Goal: Task Accomplishment & Management: Manage account settings

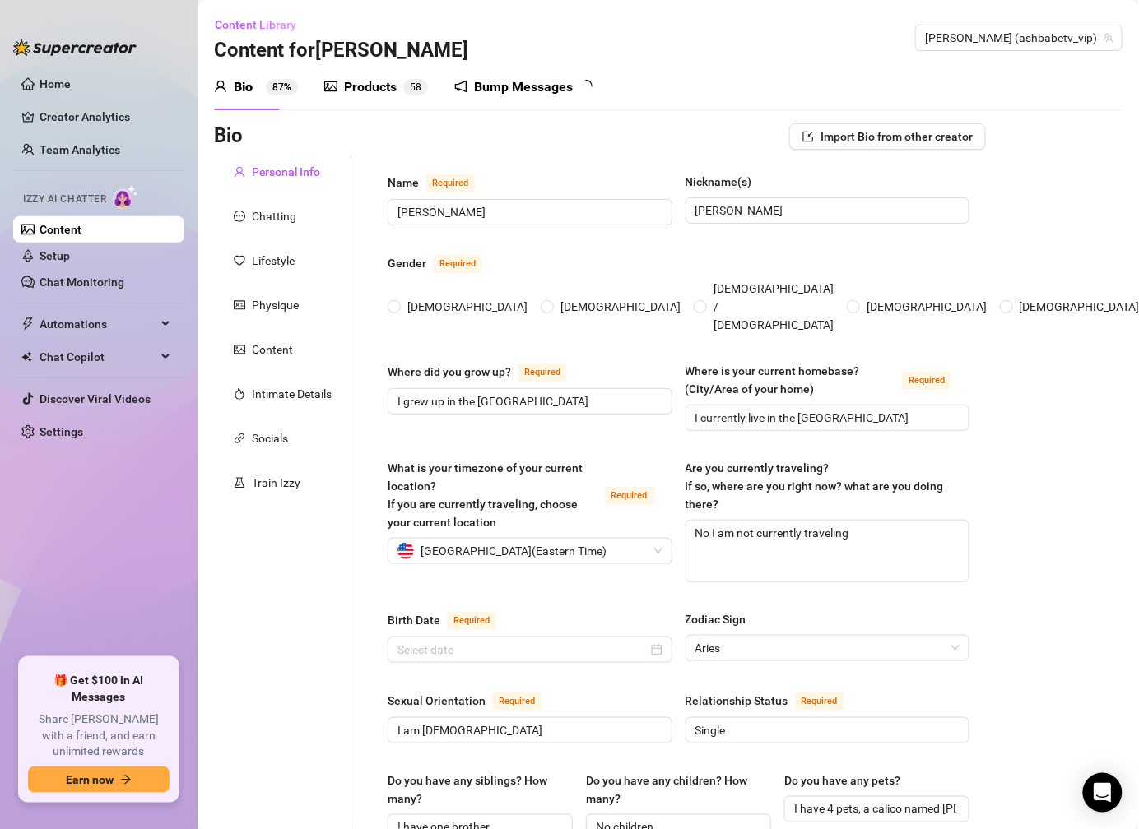
radio input "true"
type input "[DATE]"
click at [132, 312] on span "Automations" at bounding box center [97, 324] width 117 height 26
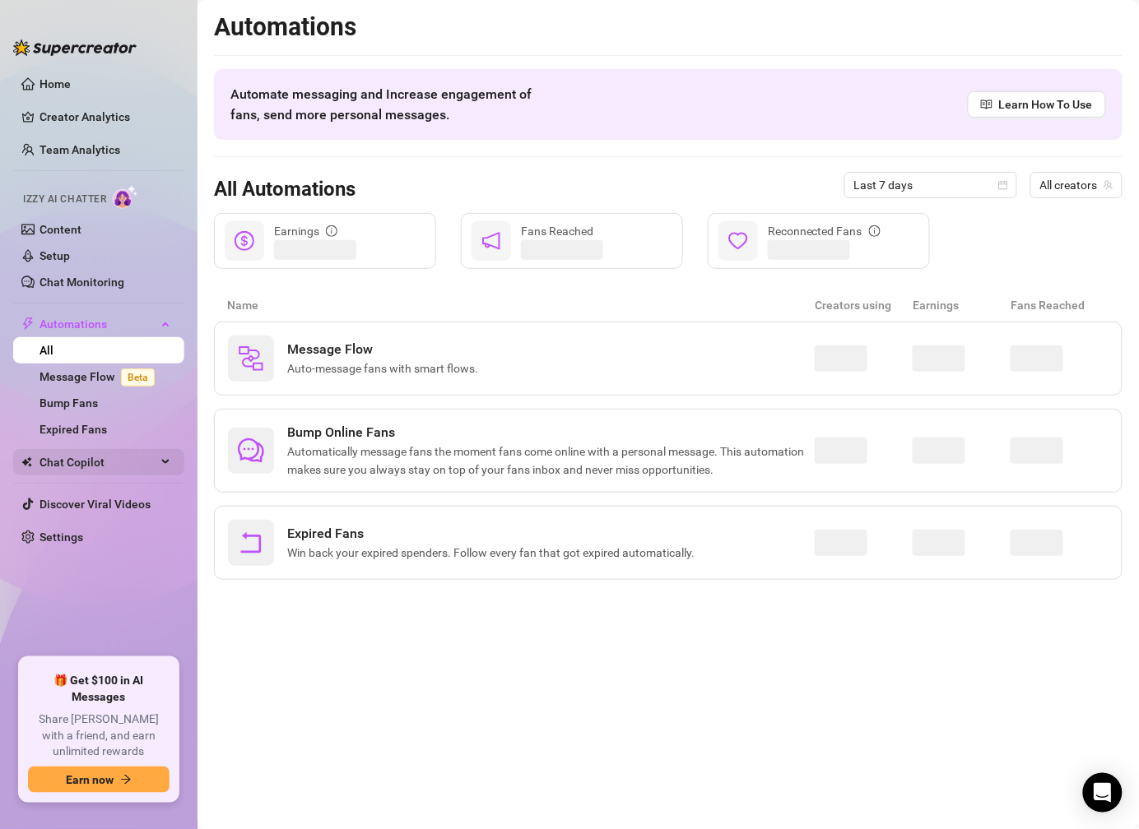
click at [118, 466] on span "Chat Copilot" at bounding box center [97, 462] width 117 height 26
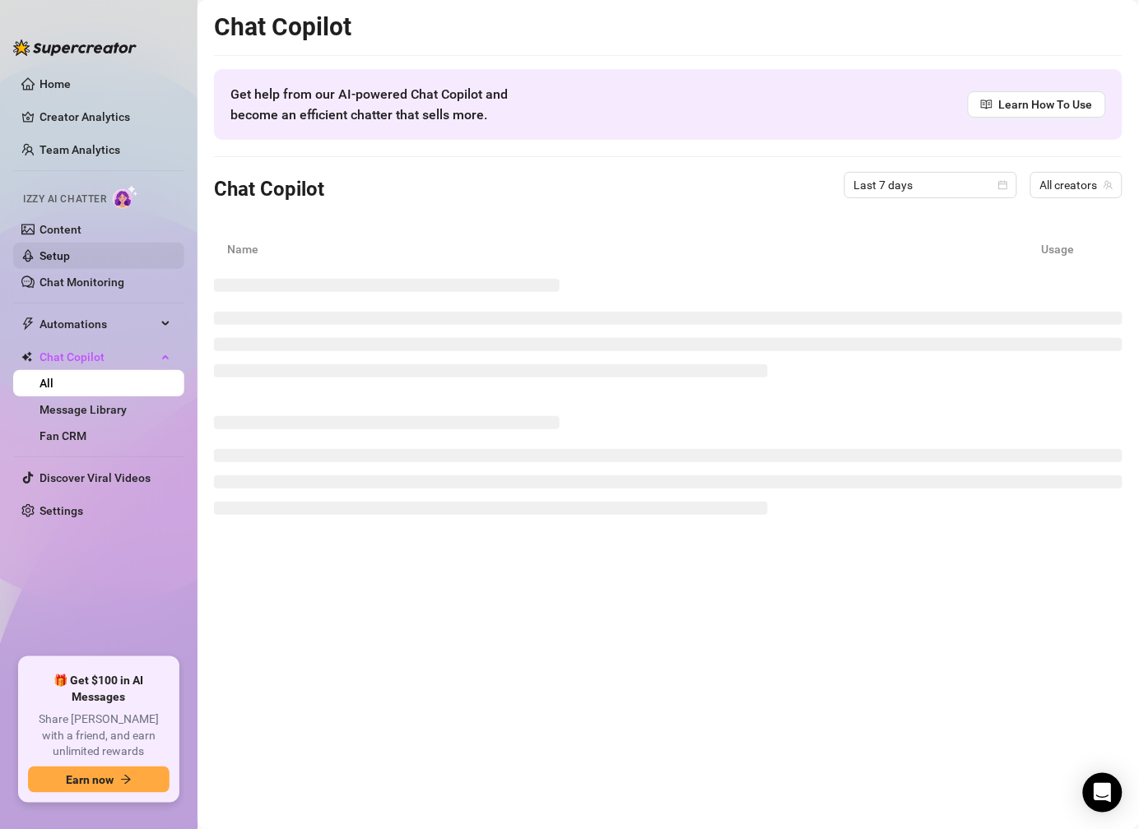
click at [70, 249] on link "Setup" at bounding box center [54, 255] width 30 height 13
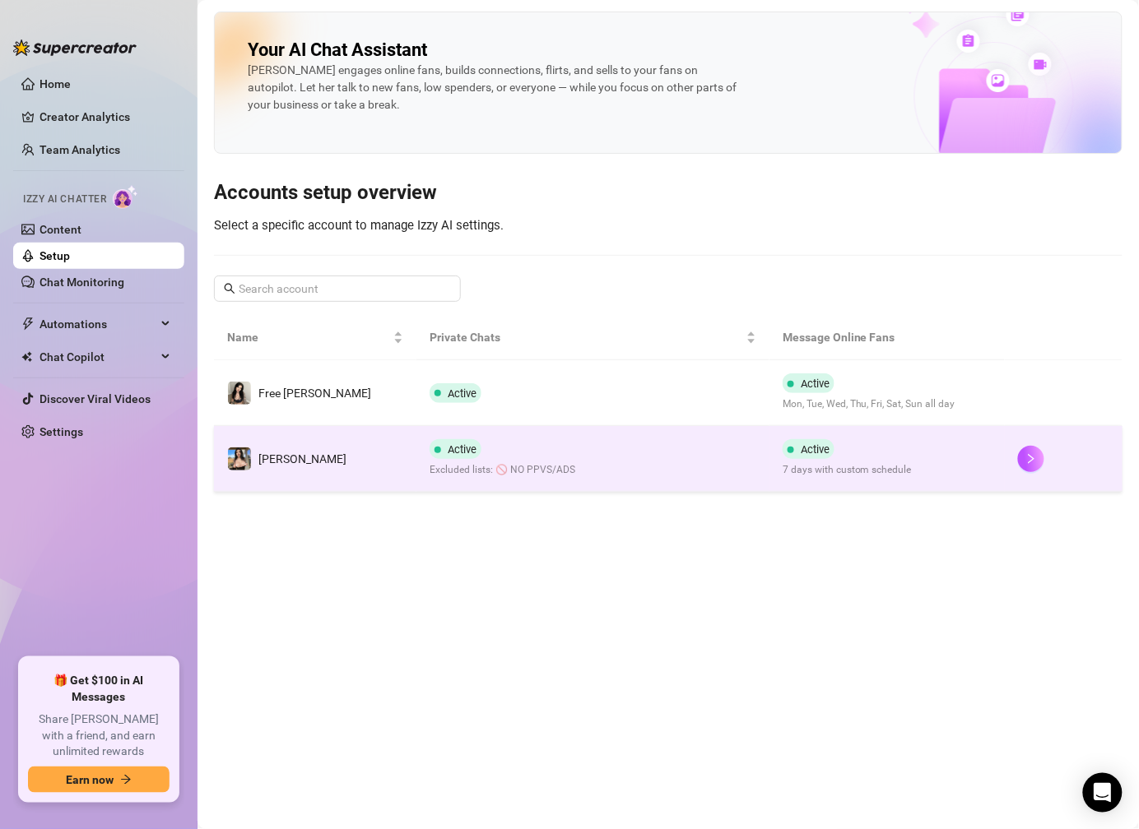
click at [353, 466] on td "[PERSON_NAME]" at bounding box center [315, 459] width 202 height 66
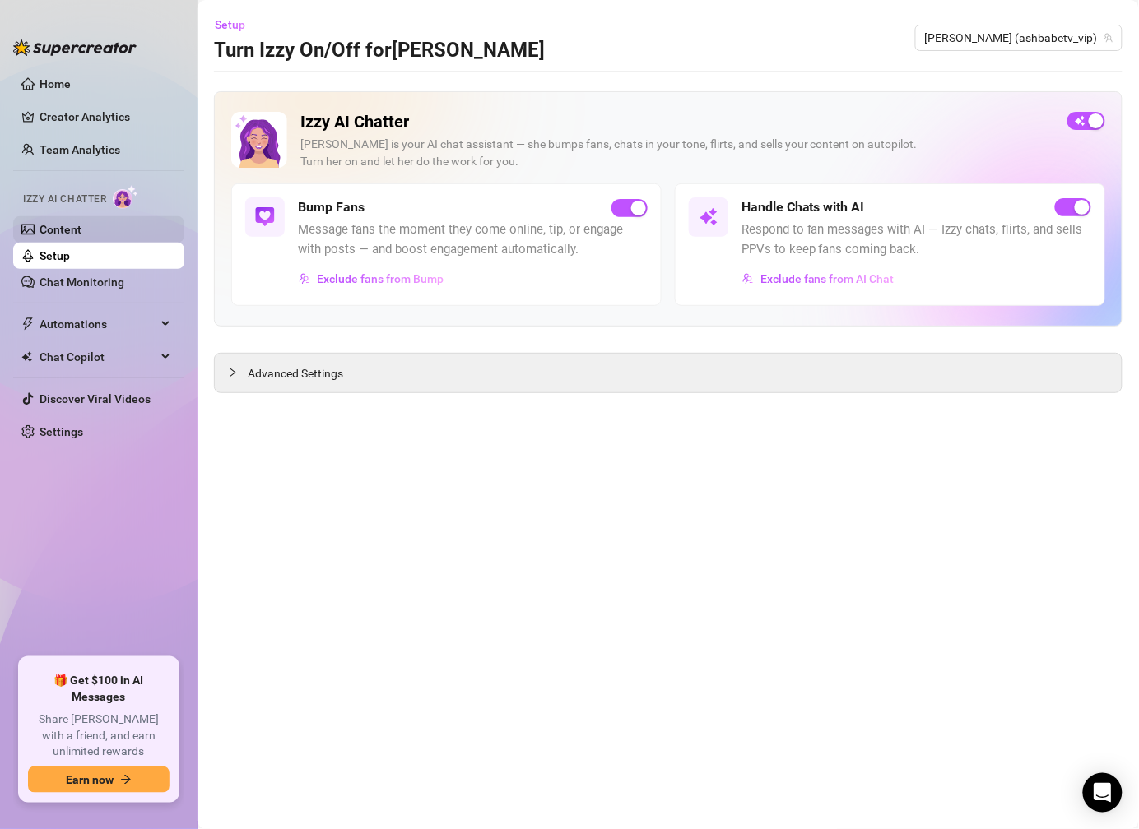
click at [81, 223] on link "Content" at bounding box center [60, 229] width 42 height 13
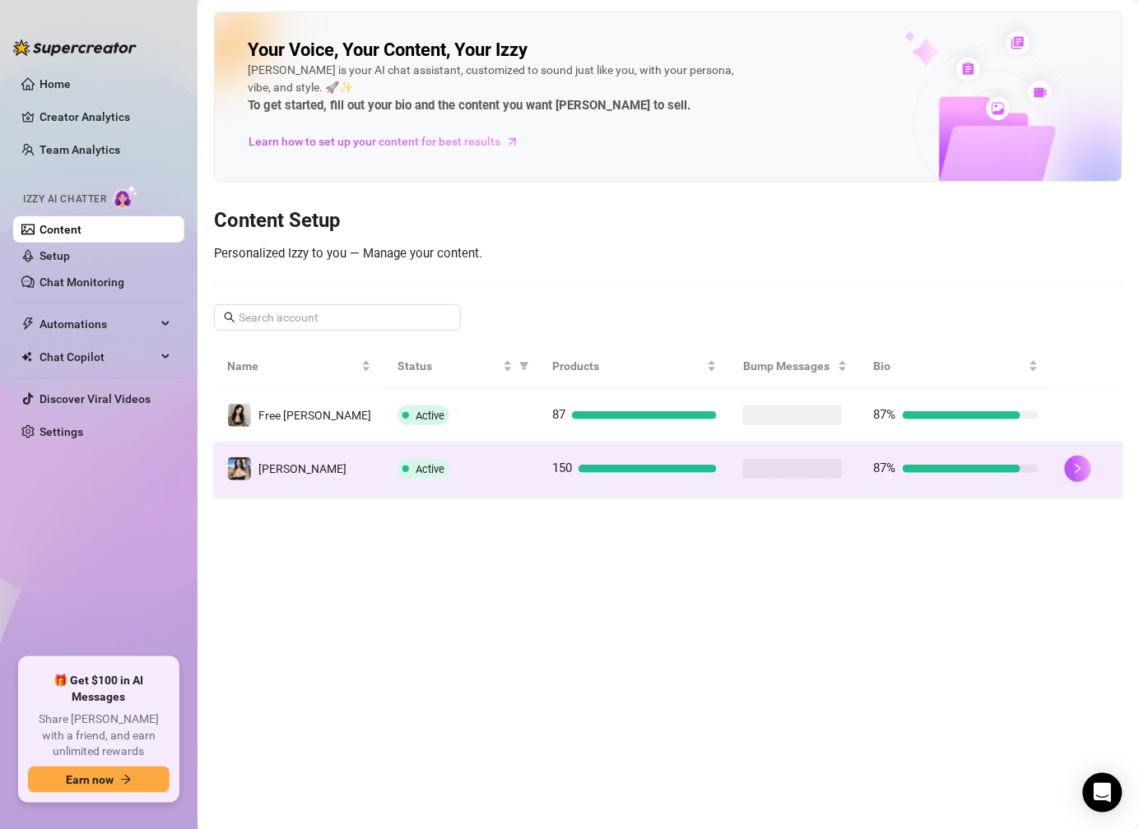
click at [415, 466] on span "Active" at bounding box center [429, 469] width 29 height 12
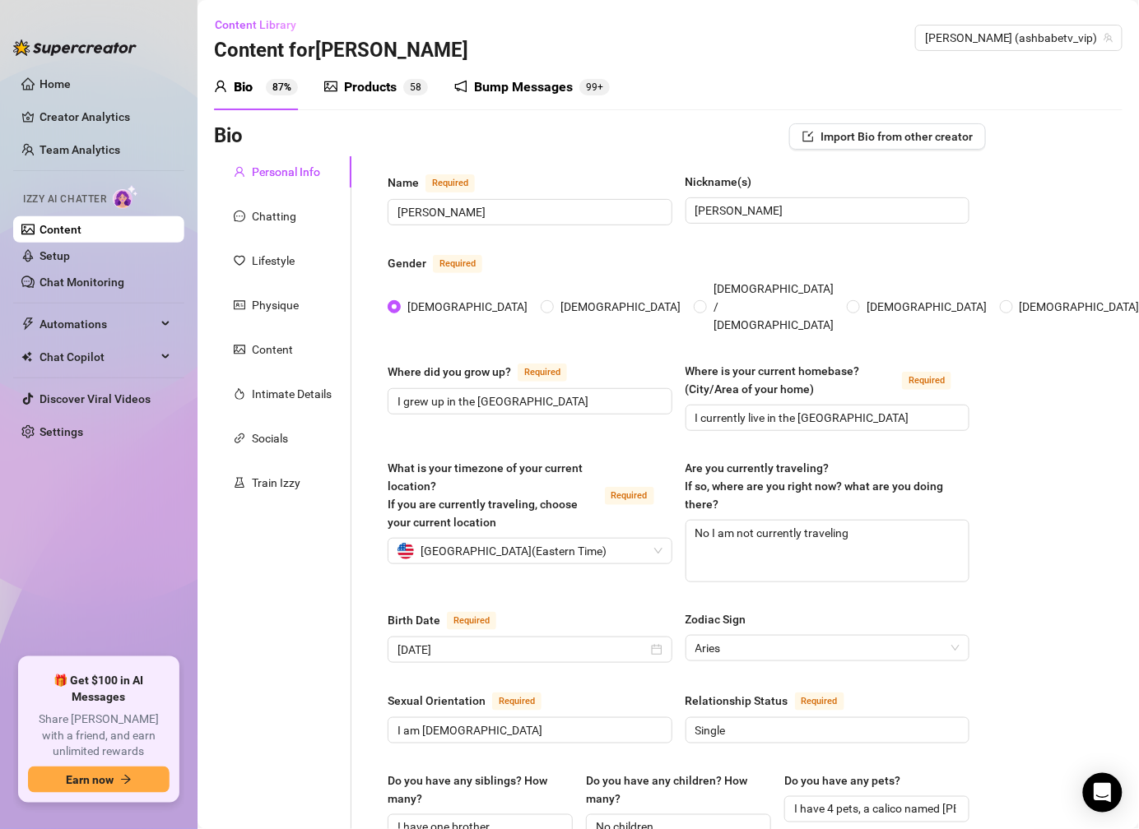
click at [480, 86] on div "Bump Messages" at bounding box center [523, 87] width 99 height 20
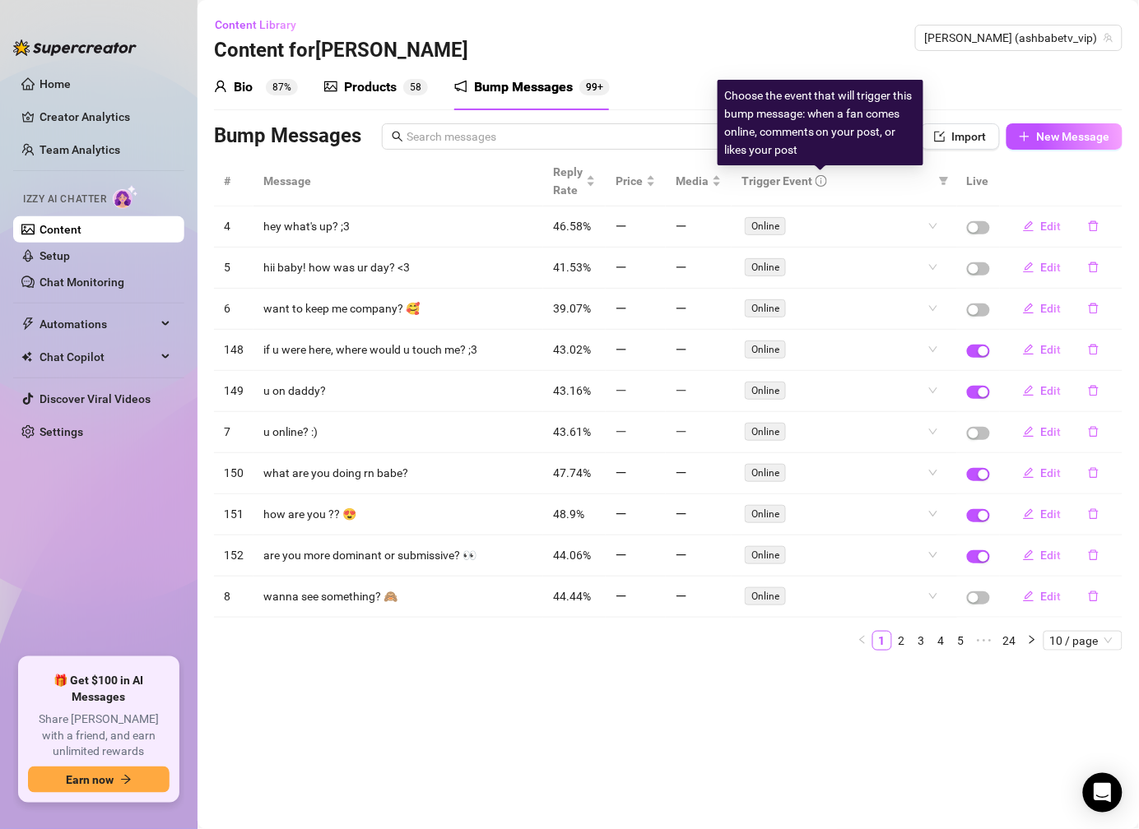
click at [810, 179] on span "Trigger Event" at bounding box center [776, 181] width 71 height 18
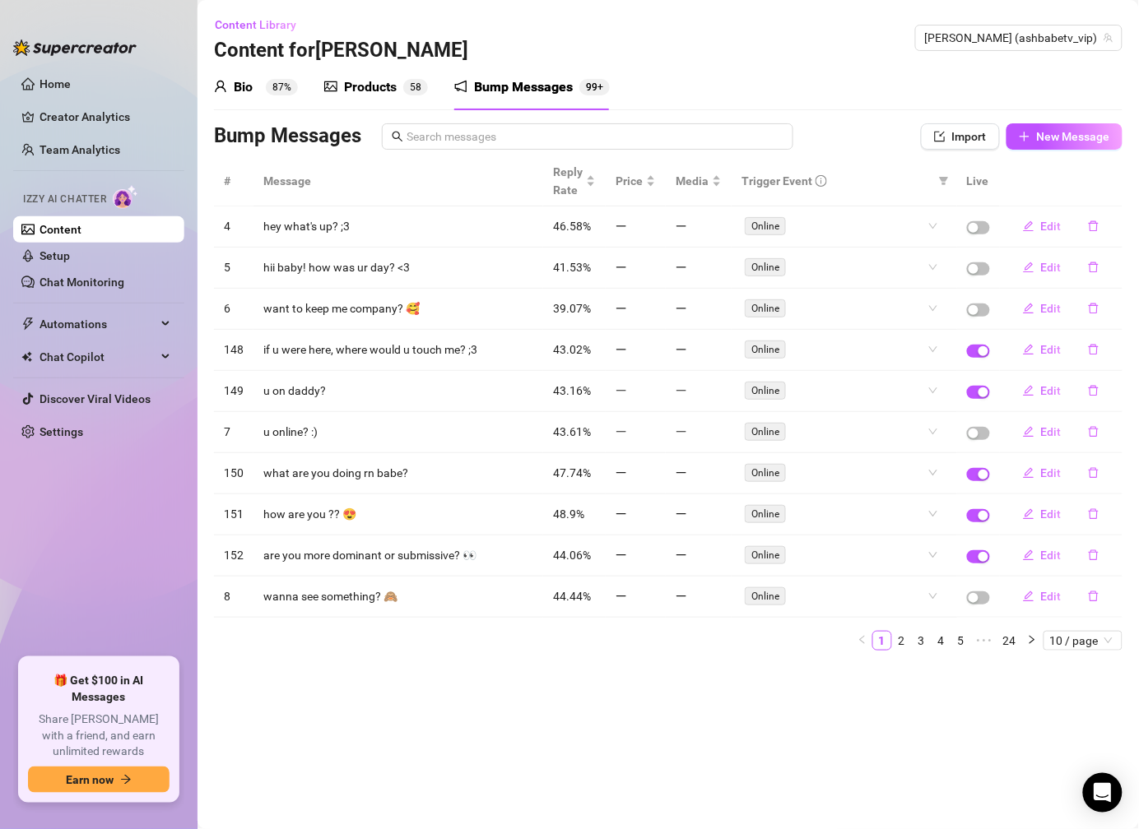
click at [796, 183] on span "Trigger Event" at bounding box center [776, 181] width 71 height 18
click at [1059, 643] on span "10 / page" at bounding box center [1083, 641] width 66 height 18
click at [1084, 756] on div "100 / page" at bounding box center [1083, 749] width 55 height 18
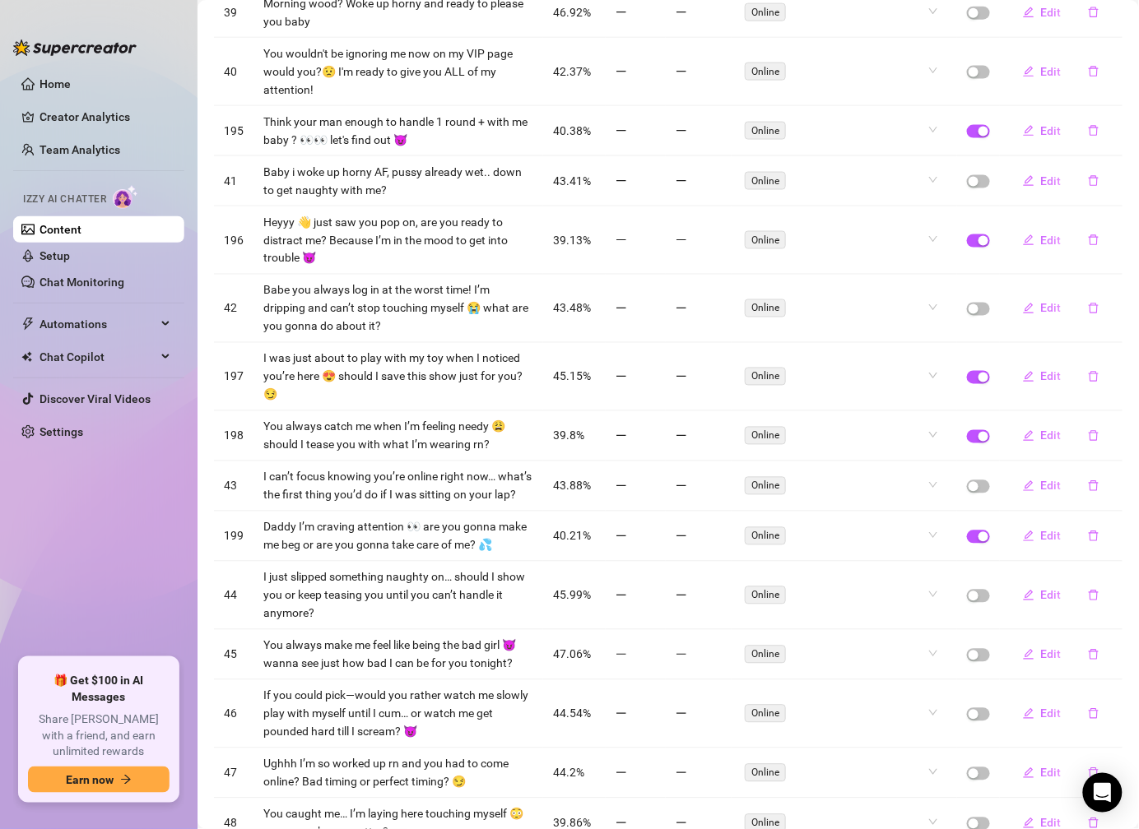
scroll to position [4188, 0]
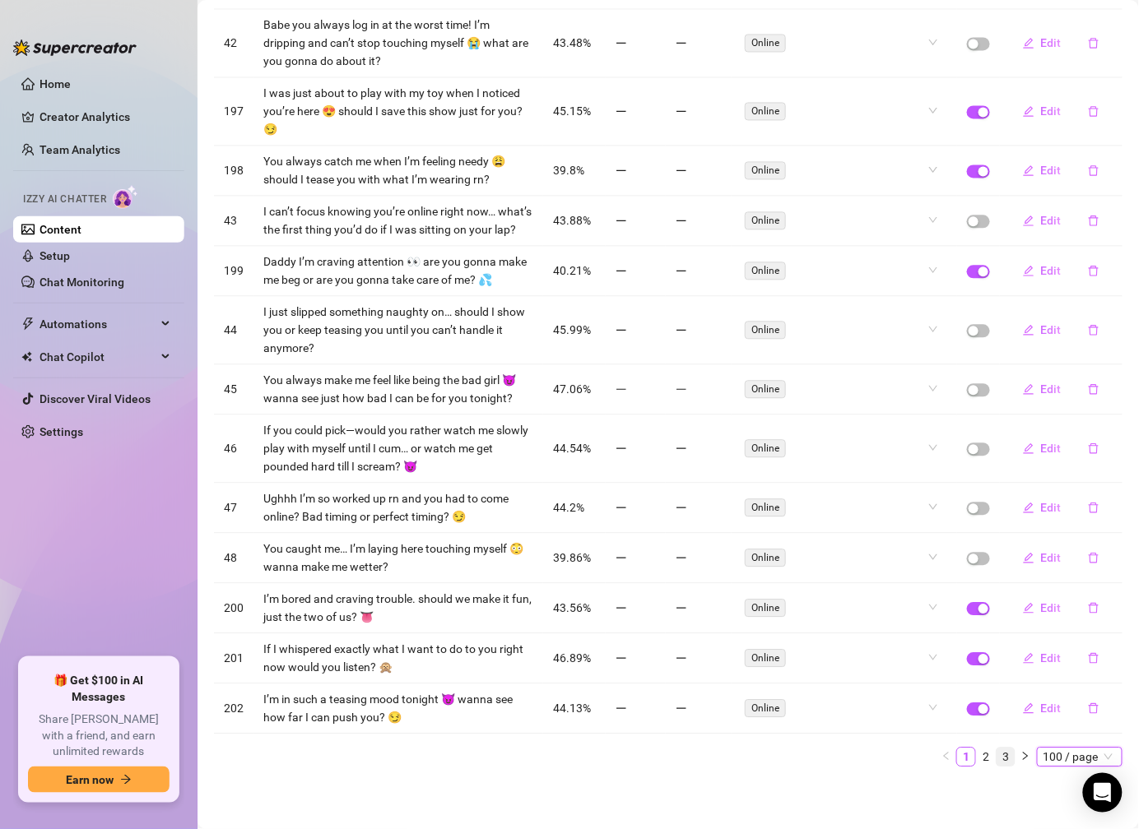
click at [996, 759] on link "3" at bounding box center [1005, 757] width 18 height 18
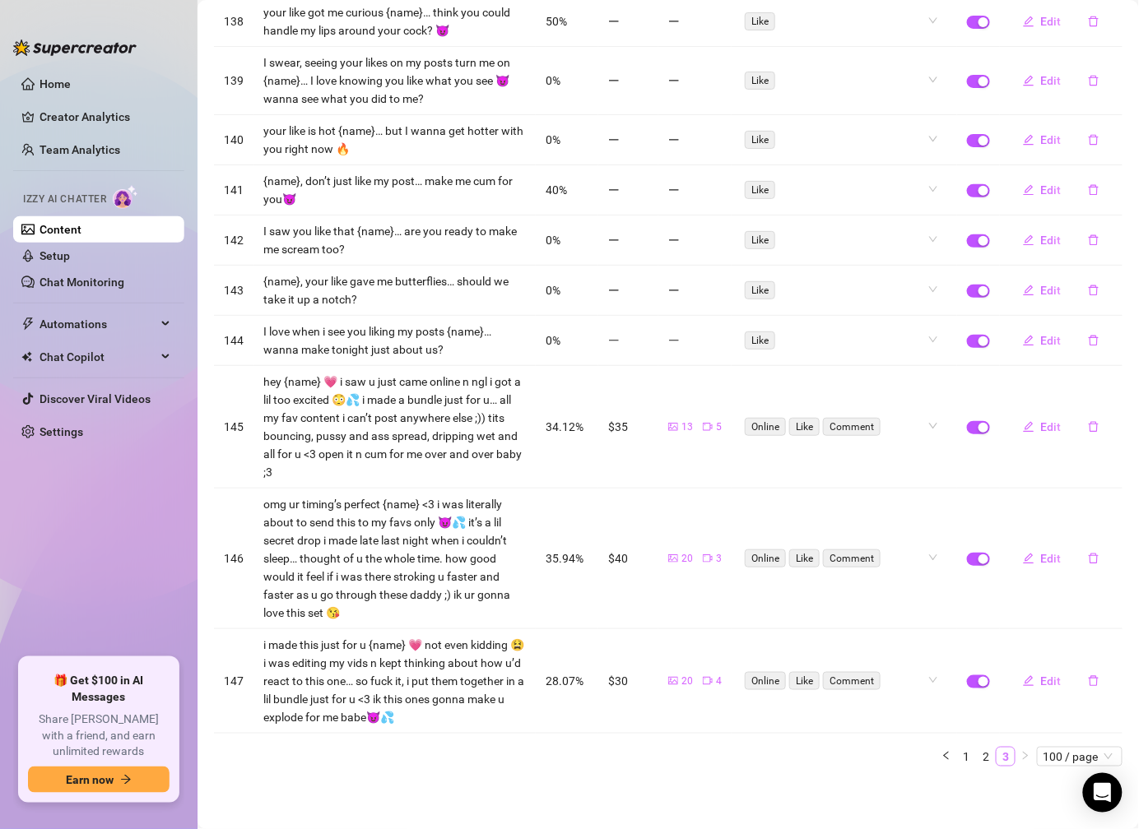
scroll to position [1678, 0]
click at [967, 347] on span "button" at bounding box center [978, 341] width 23 height 13
click at [978, 290] on div "button" at bounding box center [983, 291] width 10 height 10
click at [967, 237] on span "button" at bounding box center [978, 240] width 23 height 13
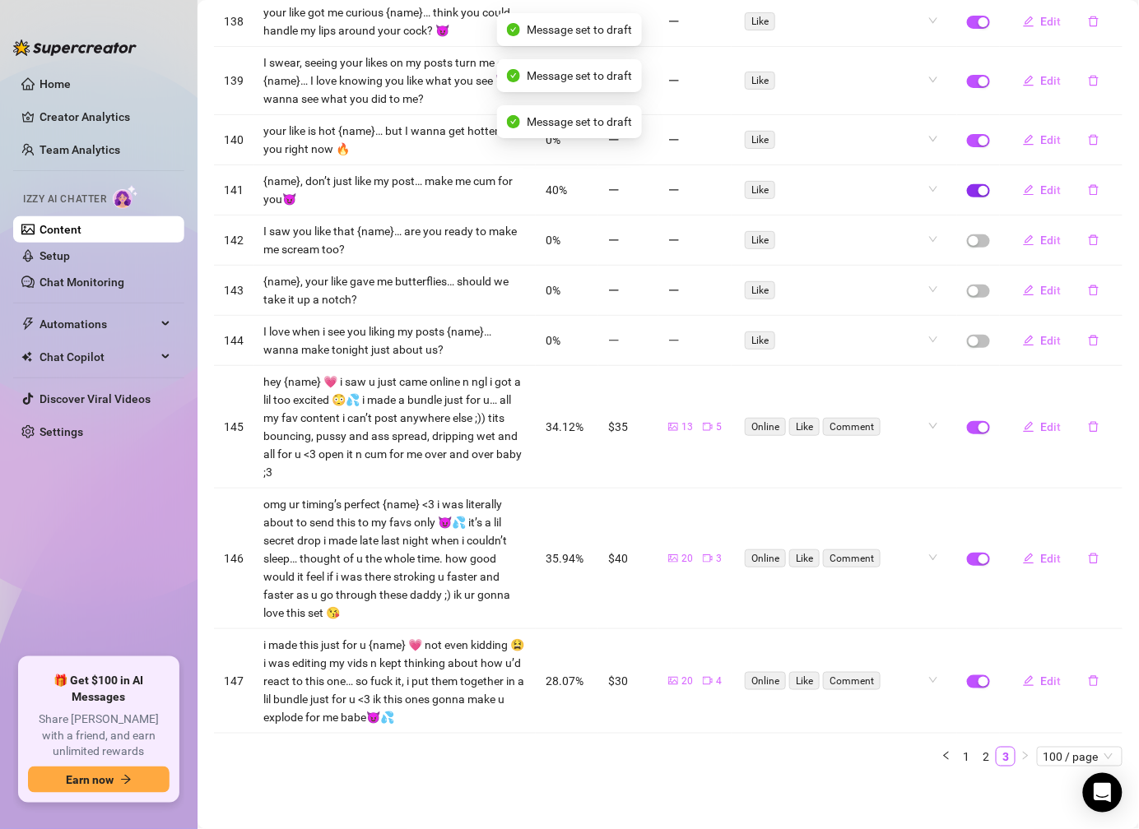
click at [978, 192] on div "button" at bounding box center [983, 191] width 10 height 10
click at [978, 142] on div "button" at bounding box center [983, 141] width 10 height 10
click at [978, 80] on div "button" at bounding box center [983, 82] width 10 height 10
click at [978, 17] on div "button" at bounding box center [983, 22] width 10 height 10
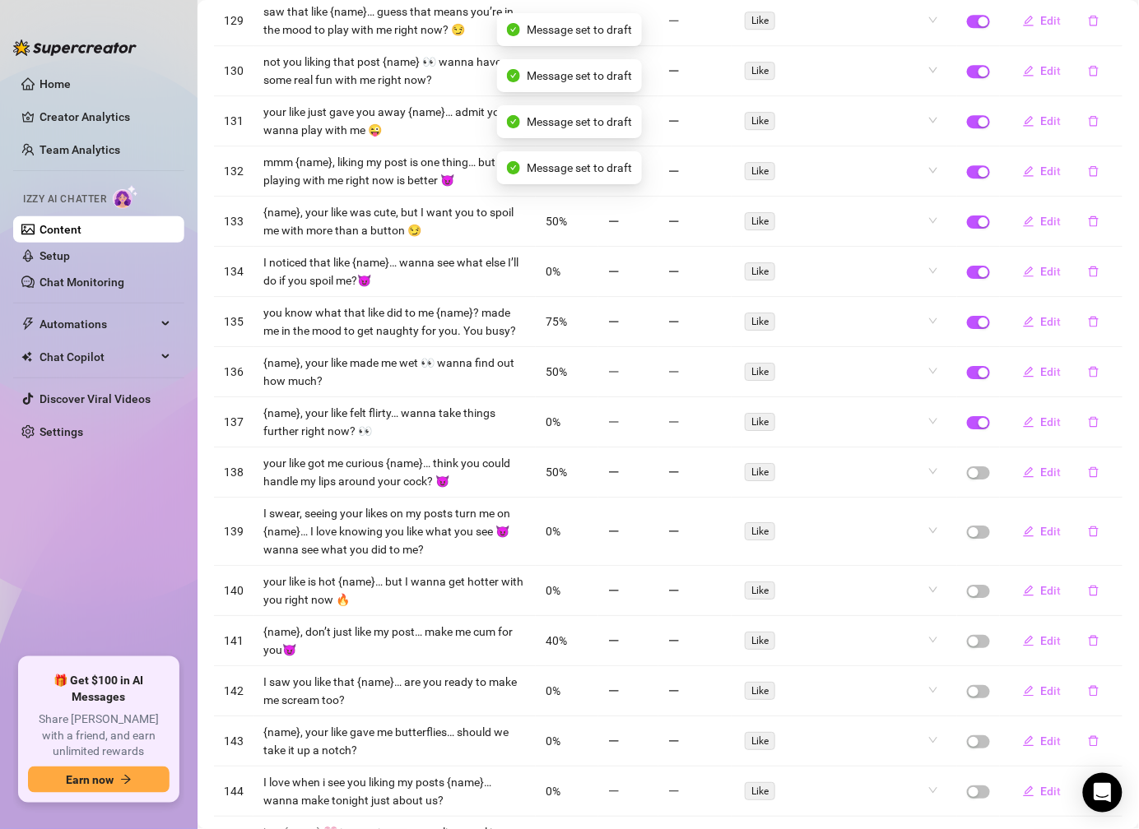
scroll to position [1204, 0]
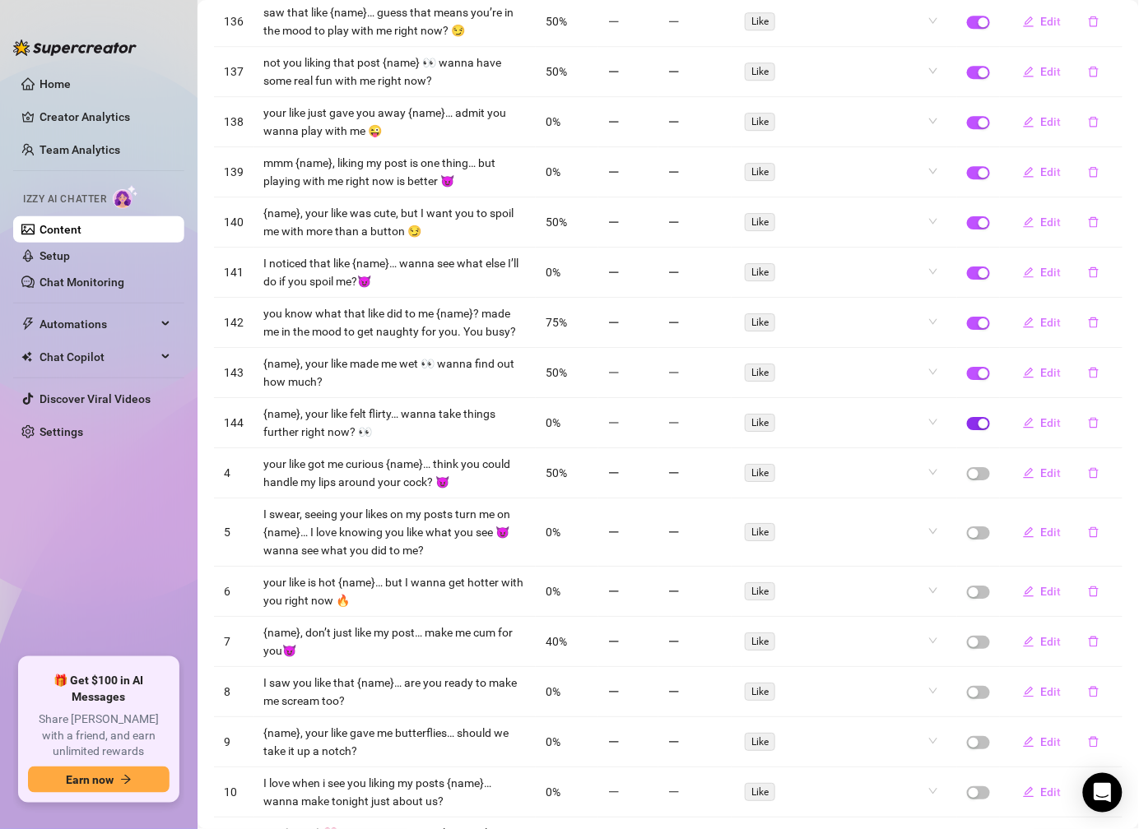
click at [978, 429] on div "button" at bounding box center [983, 424] width 10 height 10
click at [978, 378] on div "button" at bounding box center [983, 374] width 10 height 10
click at [978, 328] on div "button" at bounding box center [983, 323] width 10 height 10
click at [967, 280] on span "button" at bounding box center [978, 273] width 23 height 13
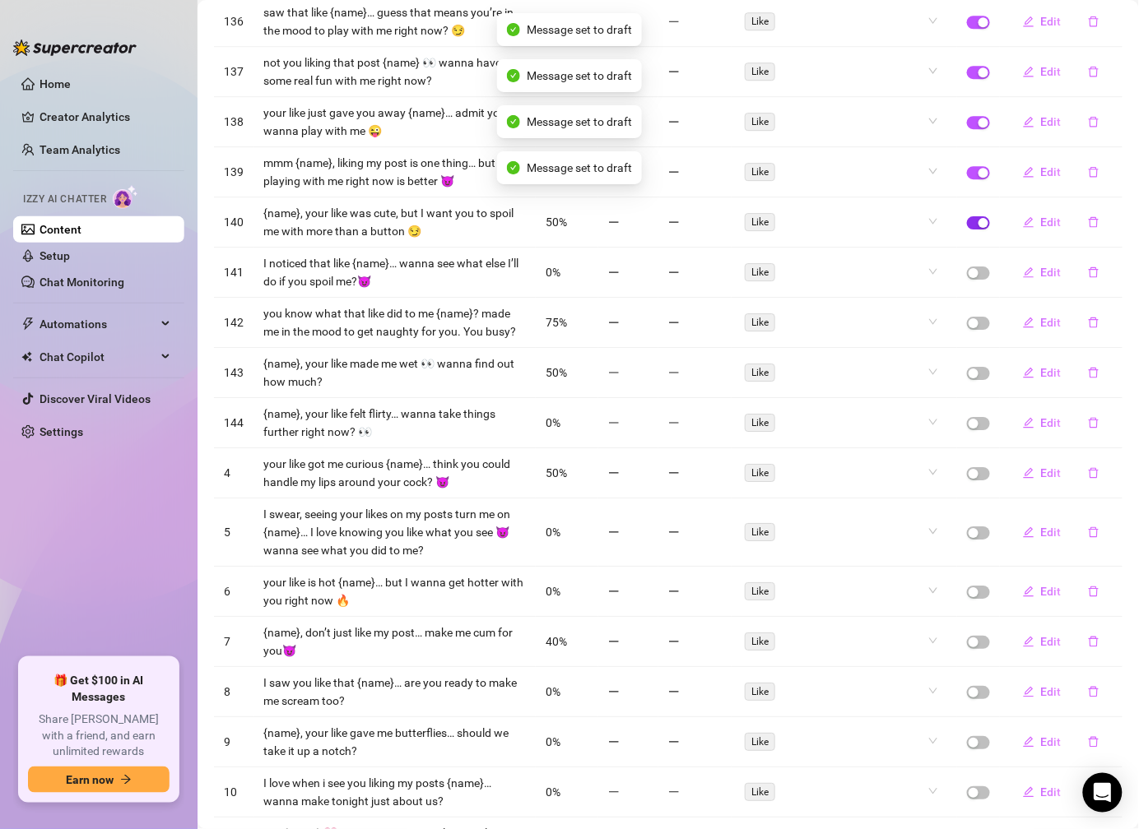
click at [978, 225] on div "button" at bounding box center [983, 223] width 10 height 10
click at [967, 179] on span "button" at bounding box center [978, 172] width 23 height 13
click at [978, 123] on div "button" at bounding box center [983, 123] width 10 height 10
click at [978, 75] on div "button" at bounding box center [983, 72] width 10 height 10
click at [978, 21] on div "button" at bounding box center [983, 22] width 10 height 10
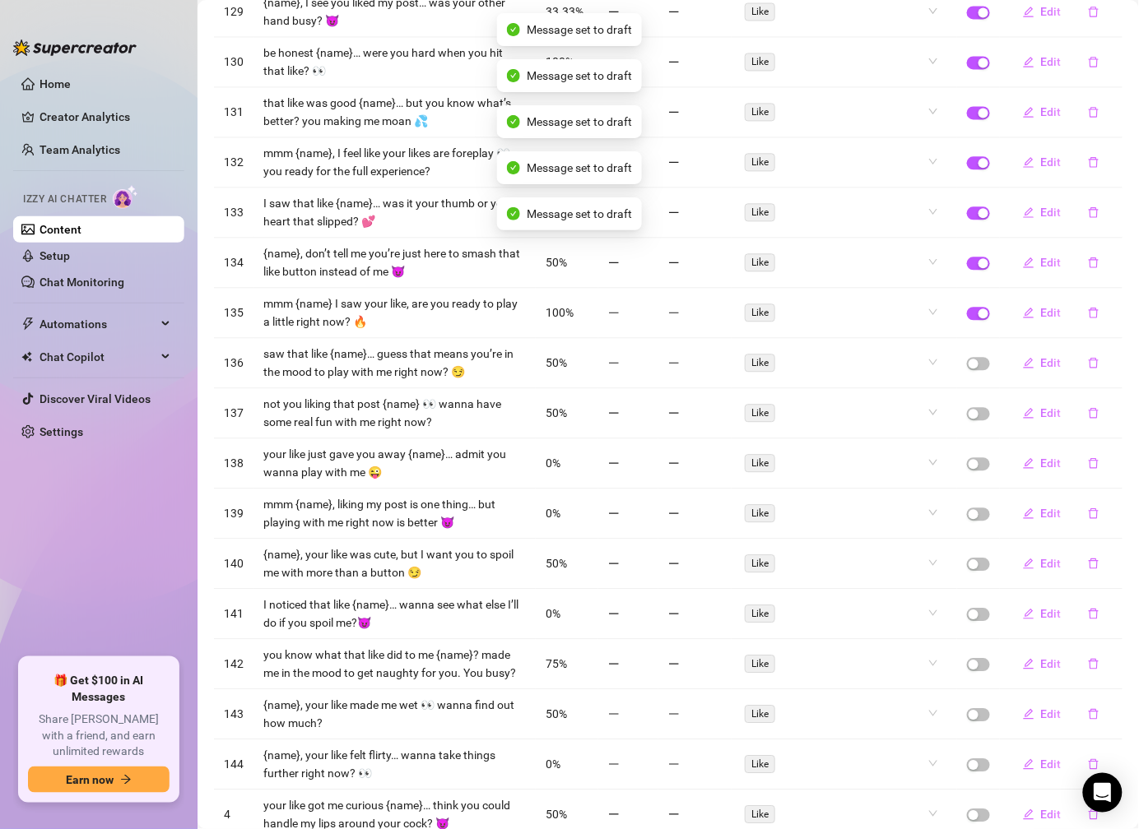
scroll to position [849, 0]
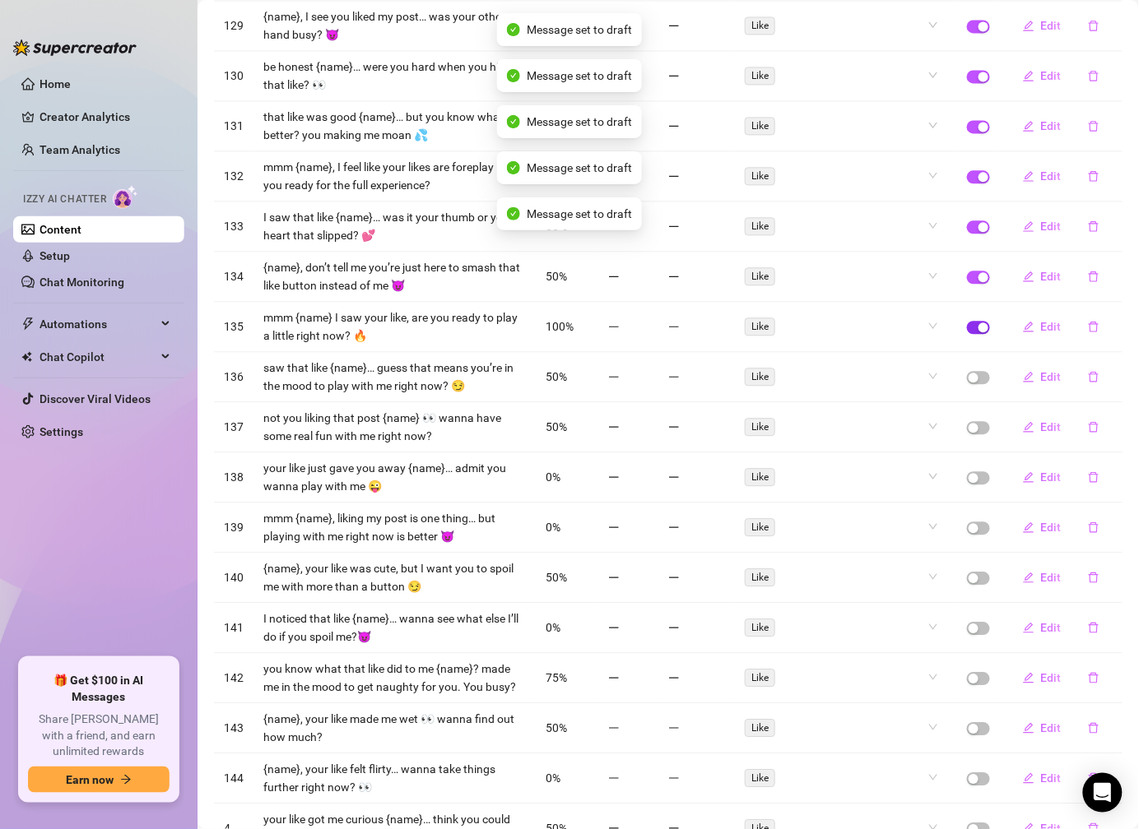
click at [978, 327] on div "button" at bounding box center [983, 328] width 10 height 10
click at [978, 279] on div "button" at bounding box center [983, 277] width 10 height 10
click at [978, 231] on div "button" at bounding box center [983, 227] width 10 height 10
click at [967, 182] on span "button" at bounding box center [978, 176] width 23 height 13
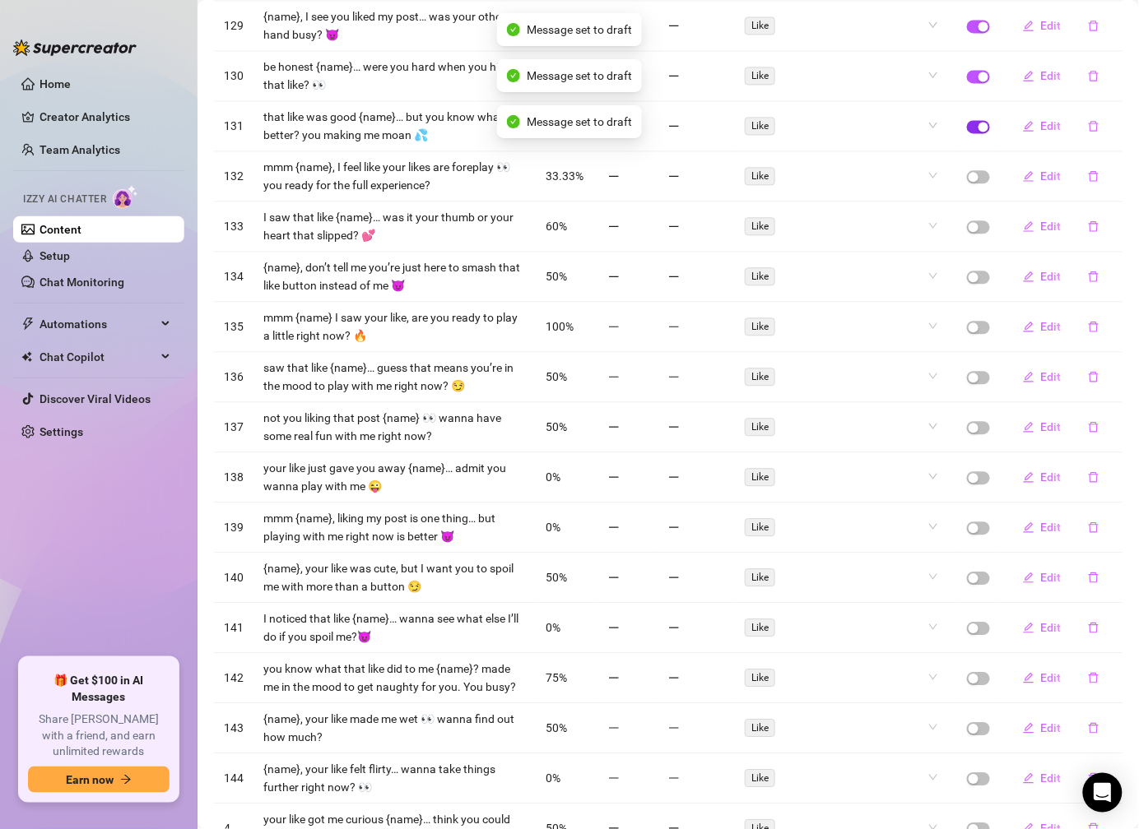
click at [967, 132] on span "button" at bounding box center [978, 126] width 23 height 13
click at [978, 81] on div "button" at bounding box center [983, 77] width 10 height 10
click at [978, 31] on div "button" at bounding box center [983, 26] width 10 height 10
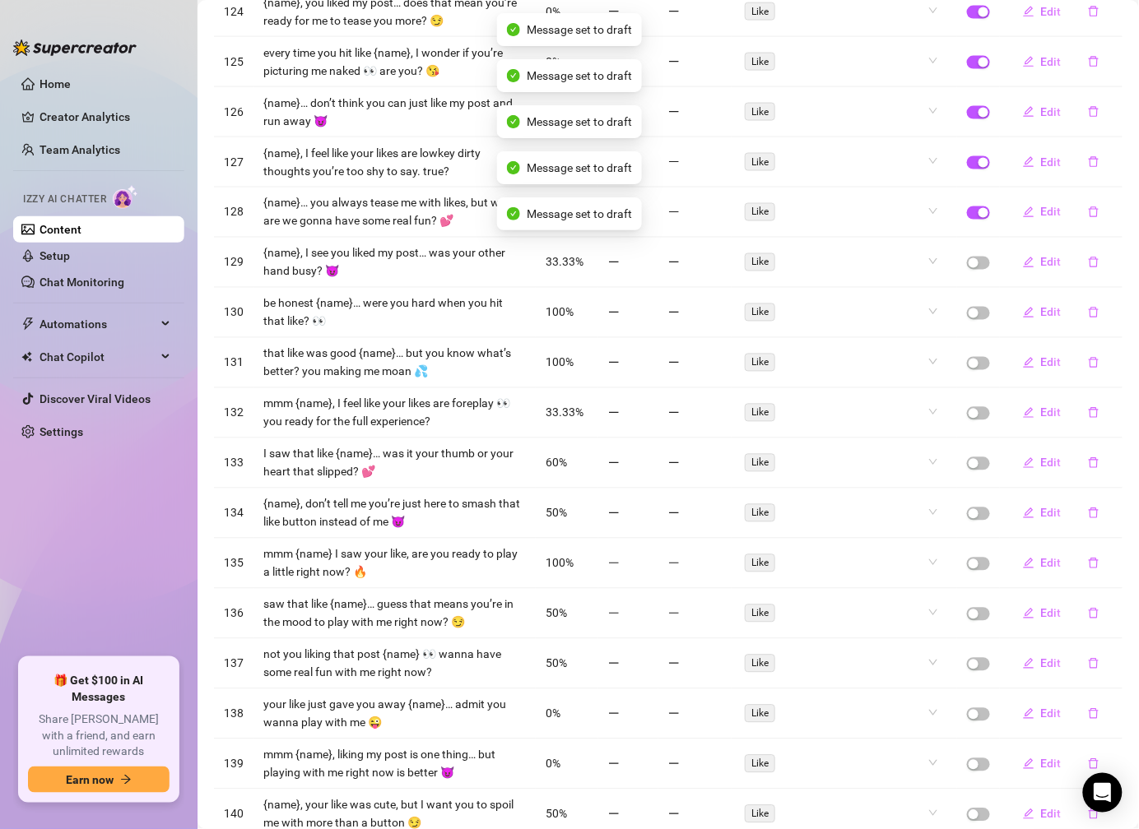
scroll to position [494, 0]
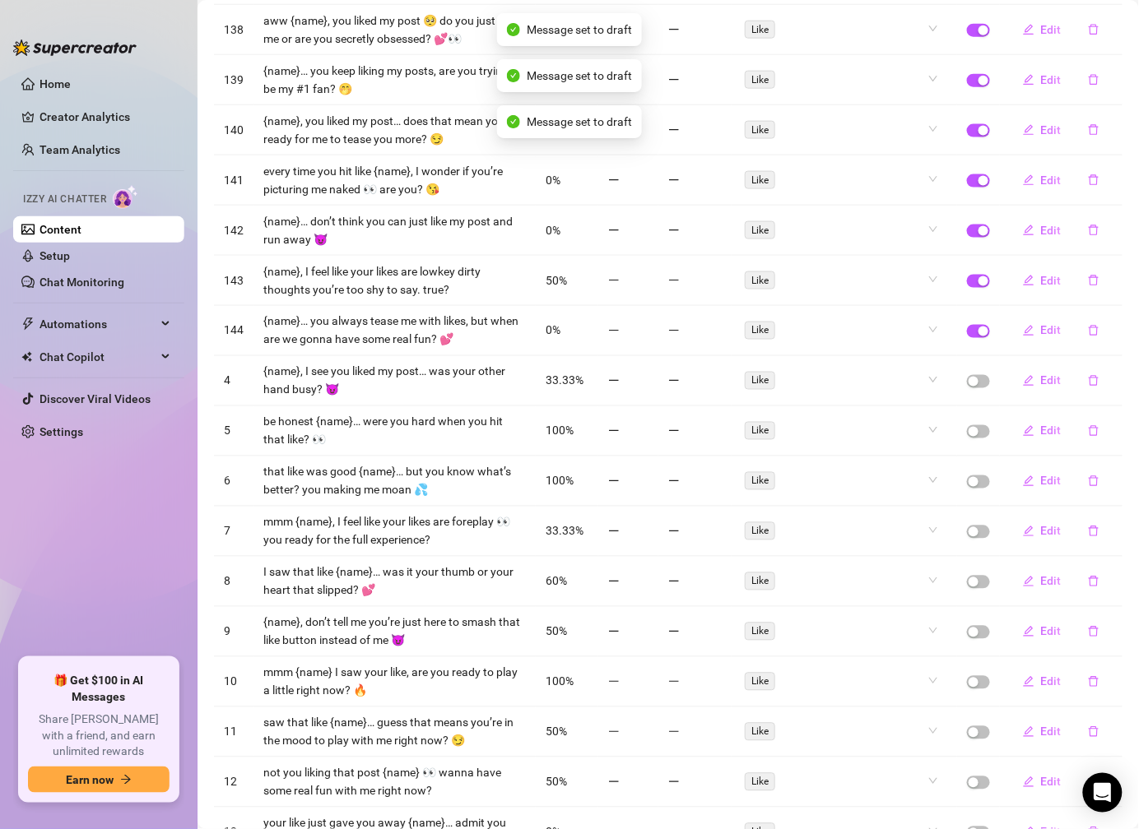
click at [963, 325] on td at bounding box center [978, 331] width 43 height 50
click at [978, 330] on div "button" at bounding box center [983, 332] width 10 height 10
click at [978, 286] on div "button" at bounding box center [983, 281] width 10 height 10
click at [978, 234] on div "button" at bounding box center [983, 231] width 10 height 10
click at [978, 184] on div "button" at bounding box center [983, 181] width 10 height 10
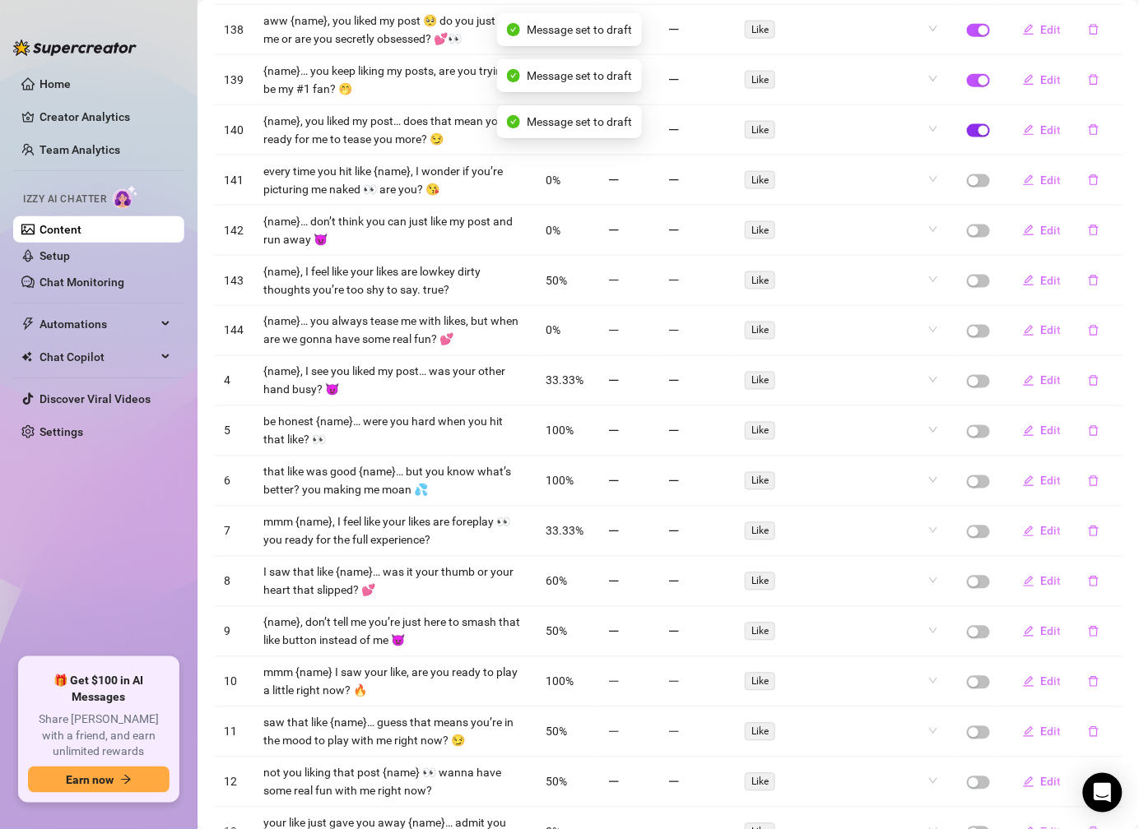
click at [967, 126] on span "button" at bounding box center [978, 130] width 23 height 13
click at [978, 86] on div "button" at bounding box center [983, 81] width 10 height 10
click at [959, 41] on td at bounding box center [978, 30] width 43 height 50
click at [967, 37] on span "button" at bounding box center [978, 30] width 23 height 13
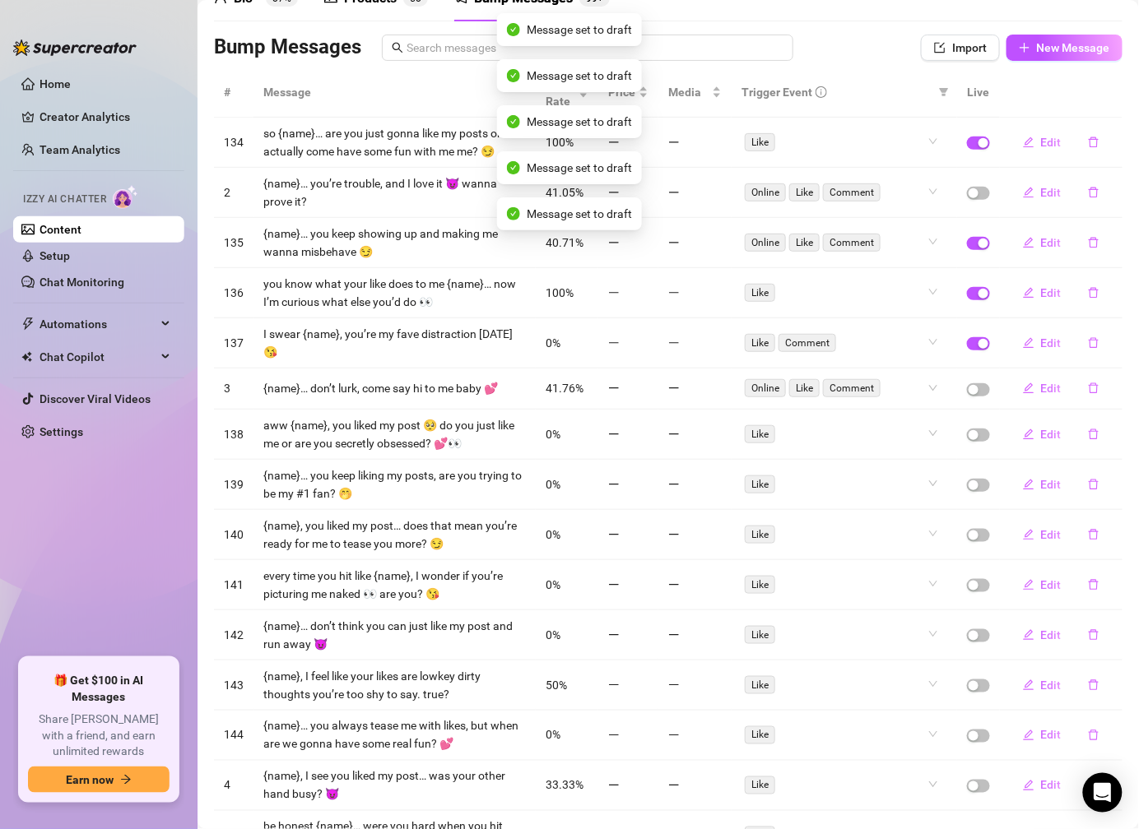
scroll to position [20, 0]
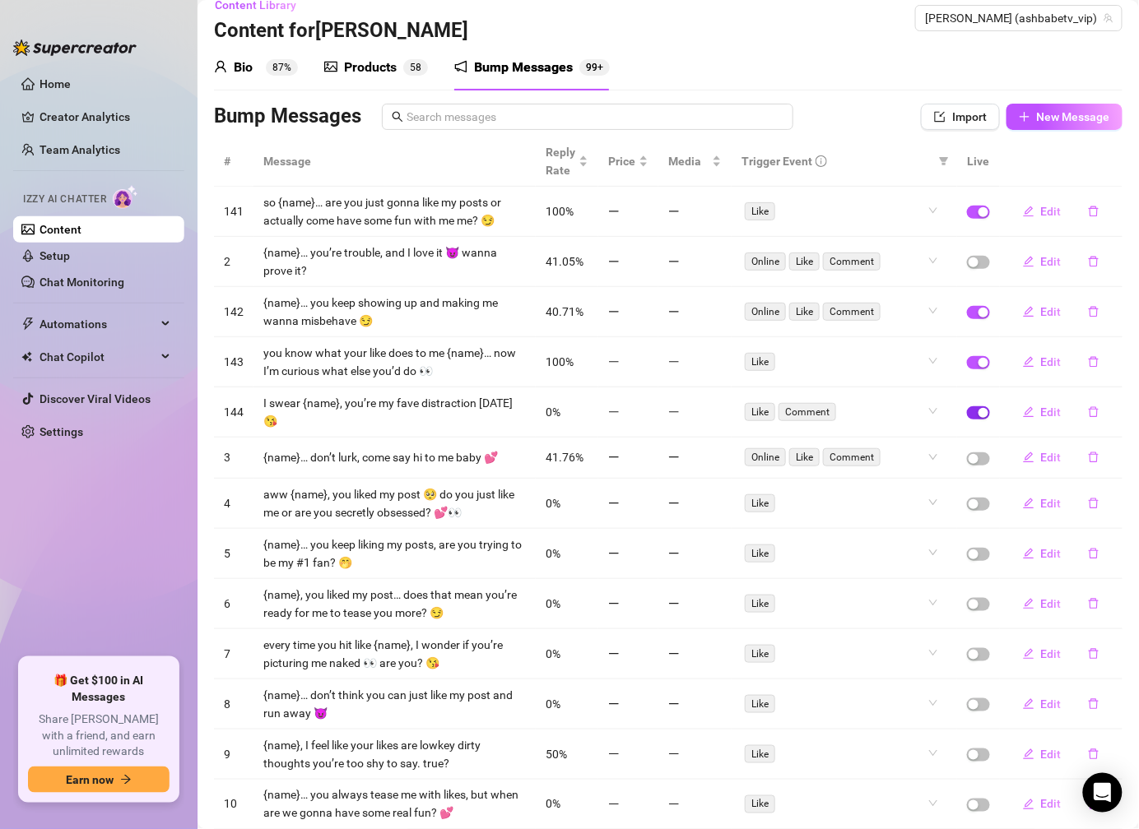
click at [978, 412] on div "button" at bounding box center [983, 413] width 10 height 10
click at [967, 364] on span "button" at bounding box center [978, 362] width 23 height 13
click at [978, 211] on div "button" at bounding box center [983, 212] width 10 height 10
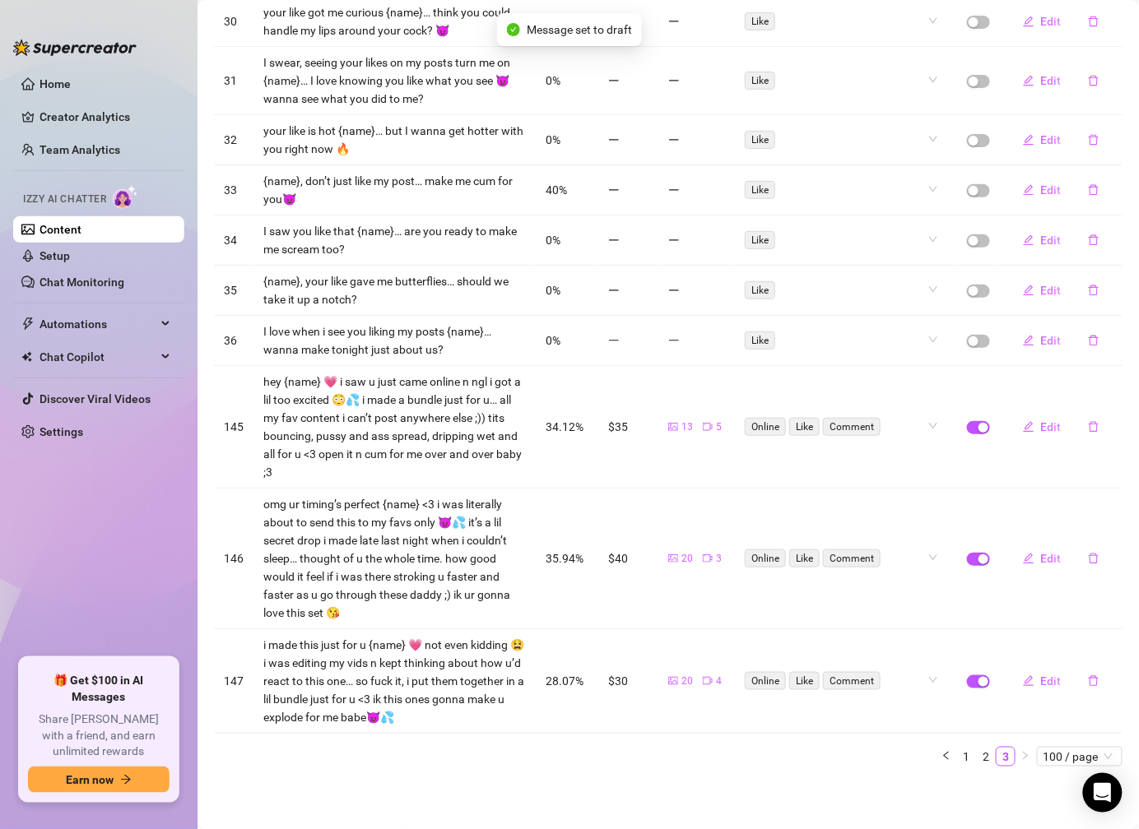
scroll to position [1678, 0]
click at [977, 754] on link "2" at bounding box center [986, 757] width 18 height 18
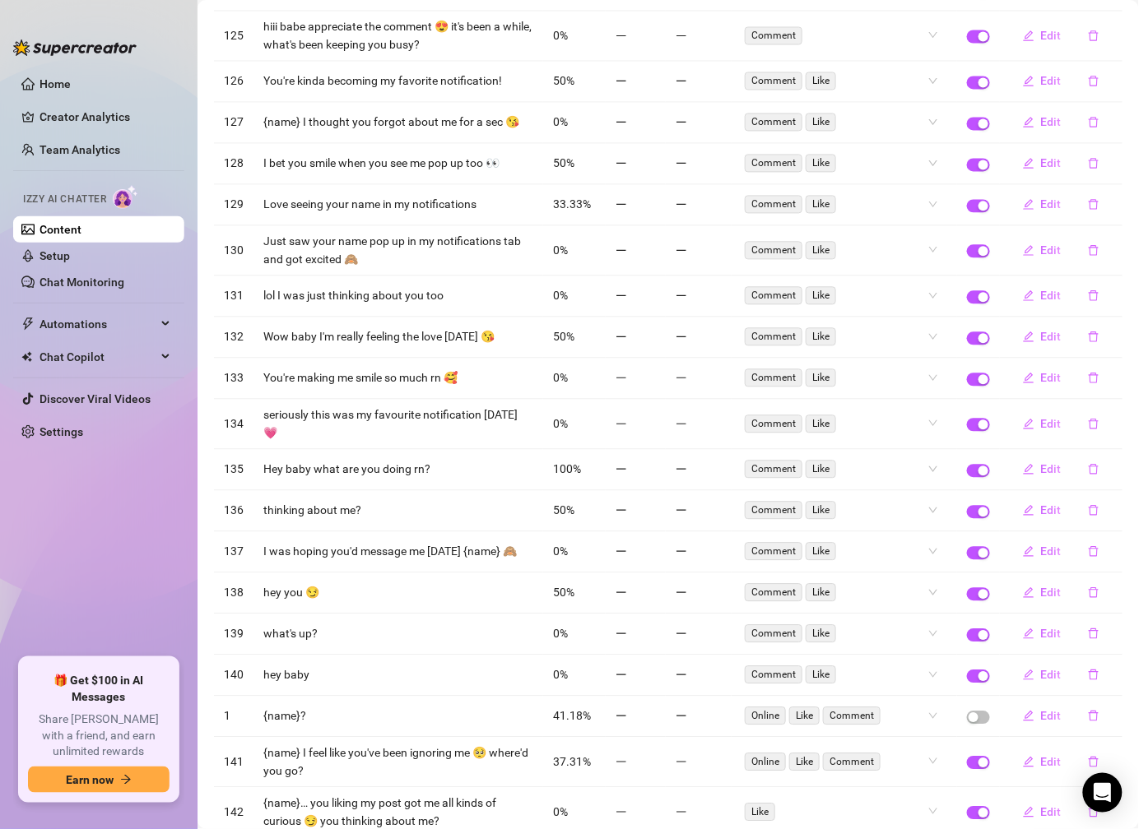
scroll to position [4374, 0]
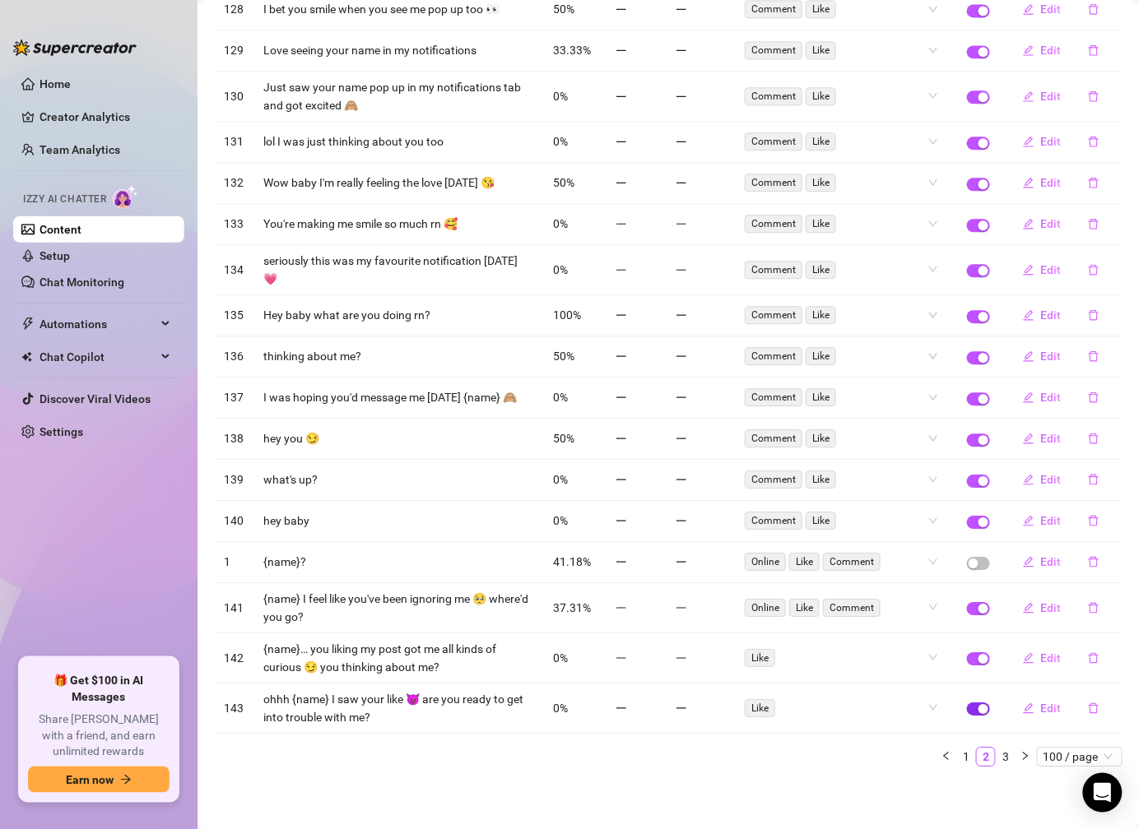
click at [978, 714] on div "button" at bounding box center [983, 709] width 10 height 10
click at [978, 661] on div "button" at bounding box center [983, 659] width 10 height 10
click at [978, 609] on div "button" at bounding box center [983, 609] width 10 height 10
click at [967, 519] on span "button" at bounding box center [978, 522] width 23 height 13
click at [967, 476] on span "button" at bounding box center [978, 481] width 23 height 13
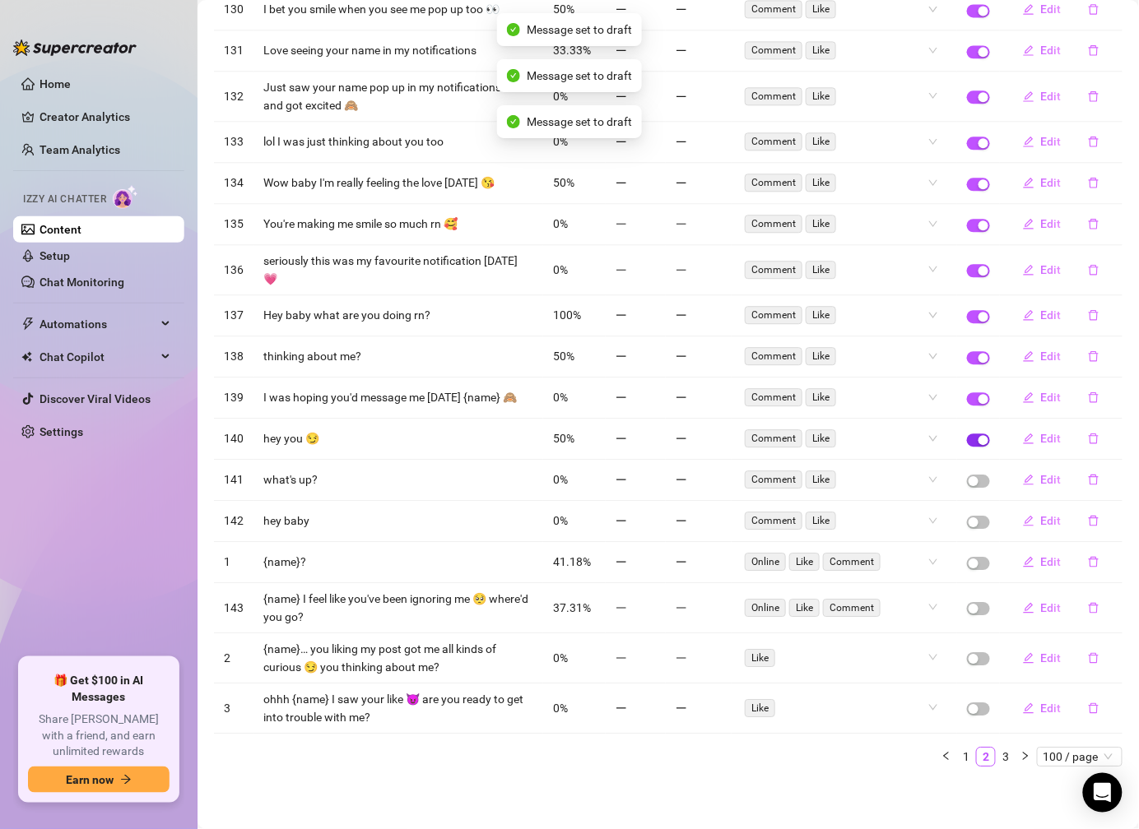
click at [967, 436] on span "button" at bounding box center [978, 440] width 23 height 13
click at [967, 400] on span "button" at bounding box center [978, 398] width 23 height 13
click at [978, 354] on div "button" at bounding box center [983, 358] width 10 height 10
click at [978, 312] on div "button" at bounding box center [983, 317] width 10 height 10
click at [978, 268] on div "button" at bounding box center [983, 271] width 10 height 10
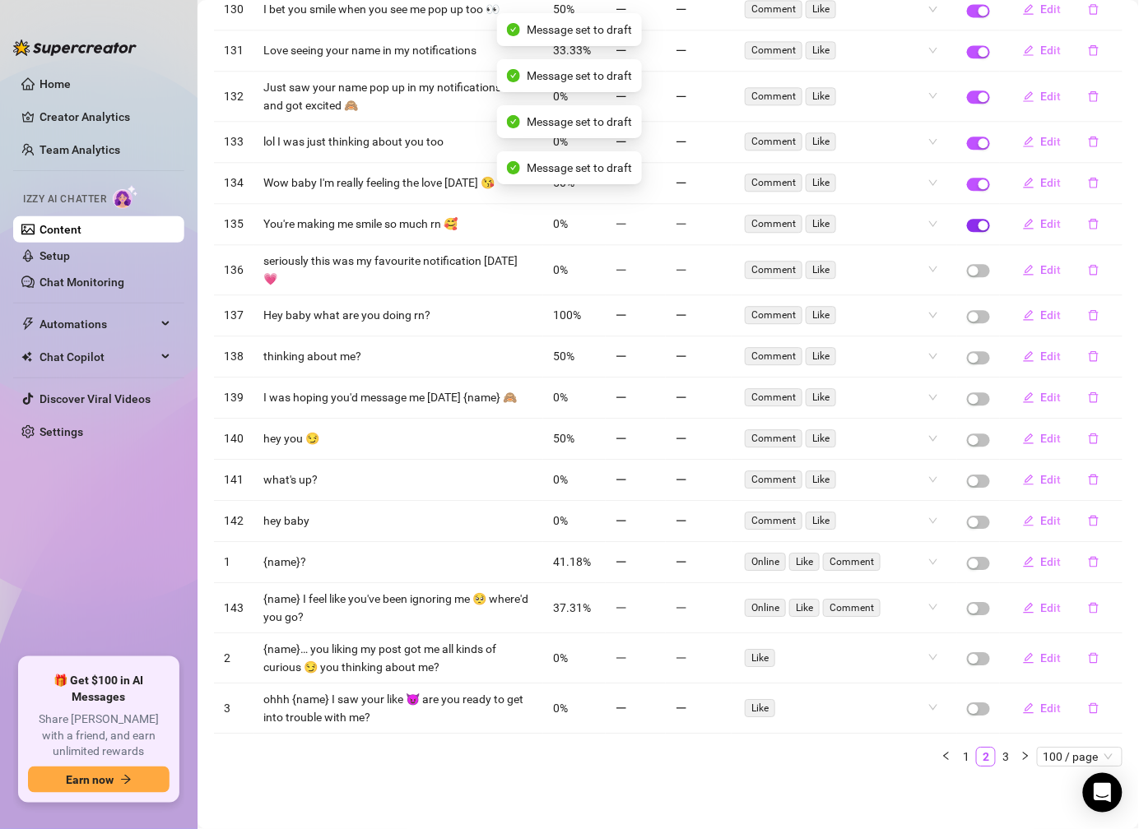
click at [967, 219] on button "button" at bounding box center [978, 225] width 23 height 13
click at [978, 179] on div "button" at bounding box center [983, 184] width 10 height 10
click at [978, 142] on div "button" at bounding box center [983, 143] width 10 height 10
click at [978, 95] on div "button" at bounding box center [983, 97] width 10 height 10
click at [978, 49] on div "button" at bounding box center [983, 52] width 10 height 10
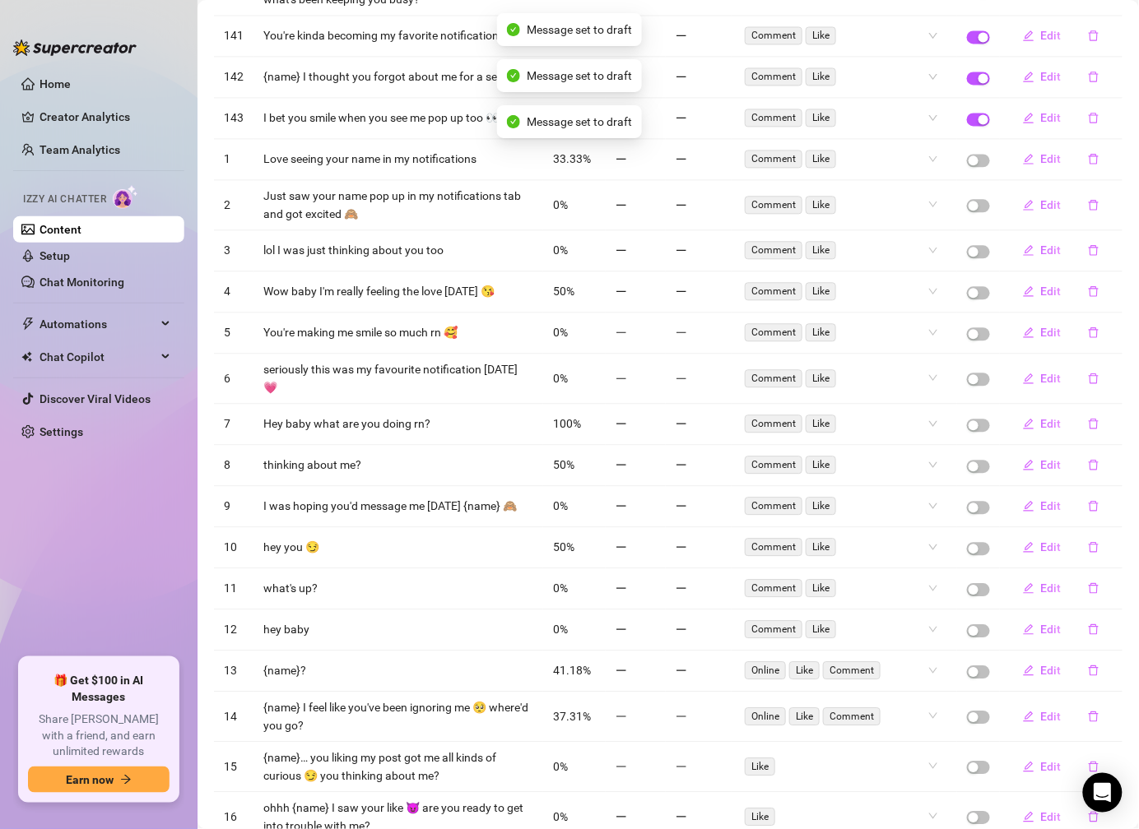
scroll to position [3900, 0]
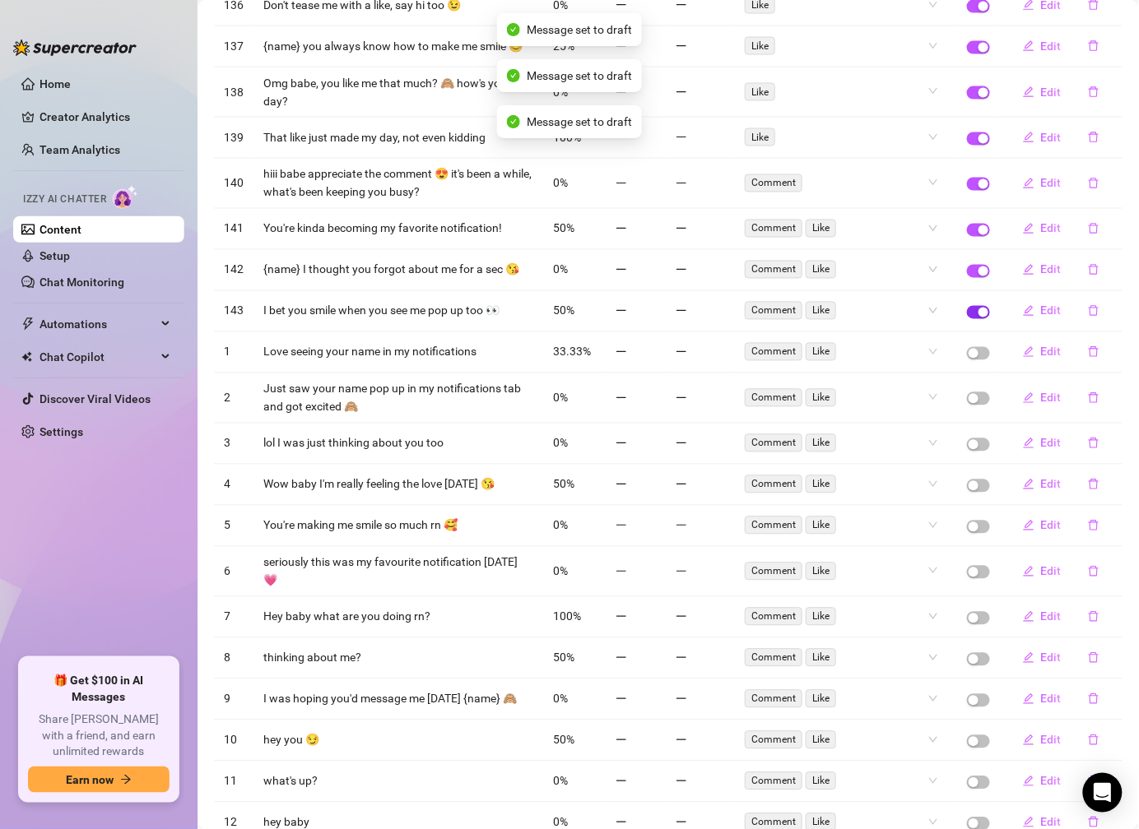
click at [967, 319] on span "button" at bounding box center [978, 312] width 23 height 13
click at [978, 276] on div "button" at bounding box center [983, 272] width 10 height 10
click at [978, 235] on div "button" at bounding box center [983, 230] width 10 height 10
click at [967, 191] on span "button" at bounding box center [978, 184] width 23 height 13
click at [978, 144] on div "button" at bounding box center [983, 139] width 10 height 10
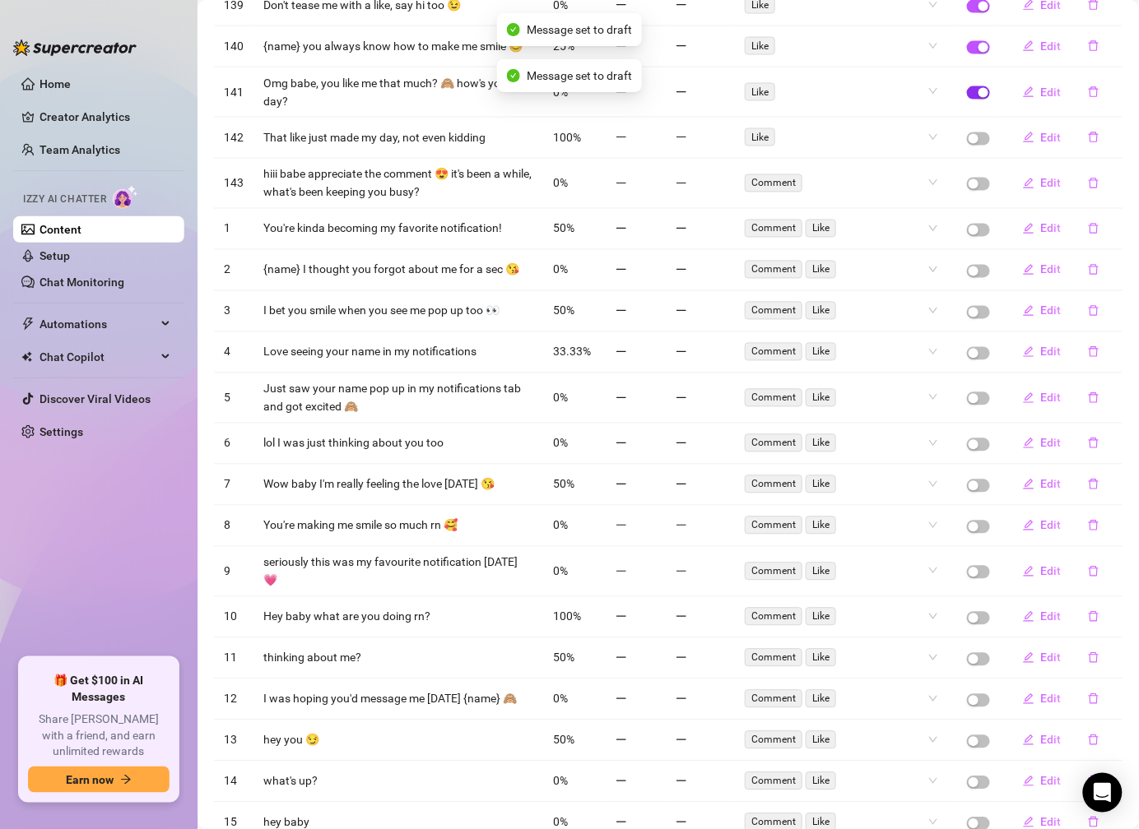
click at [967, 100] on span "button" at bounding box center [978, 92] width 23 height 13
click at [967, 54] on span "button" at bounding box center [978, 47] width 23 height 13
click at [967, 13] on span "button" at bounding box center [978, 6] width 23 height 13
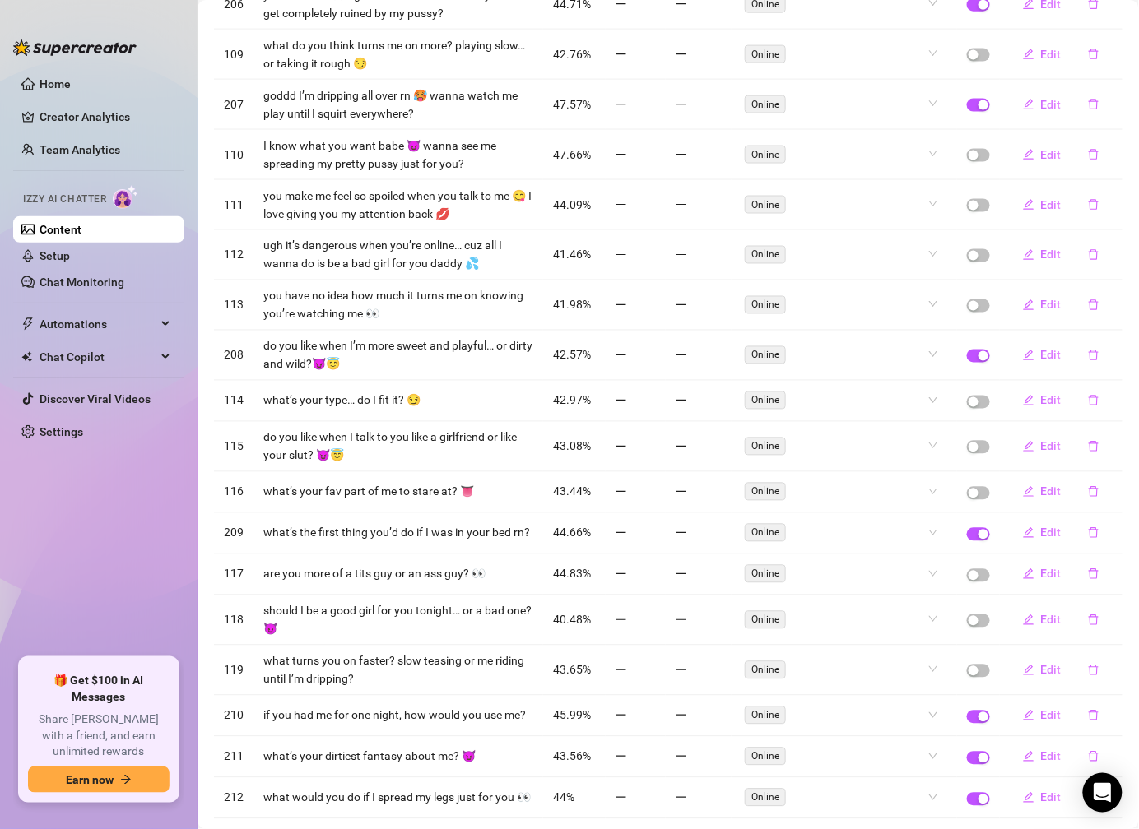
scroll to position [0, 0]
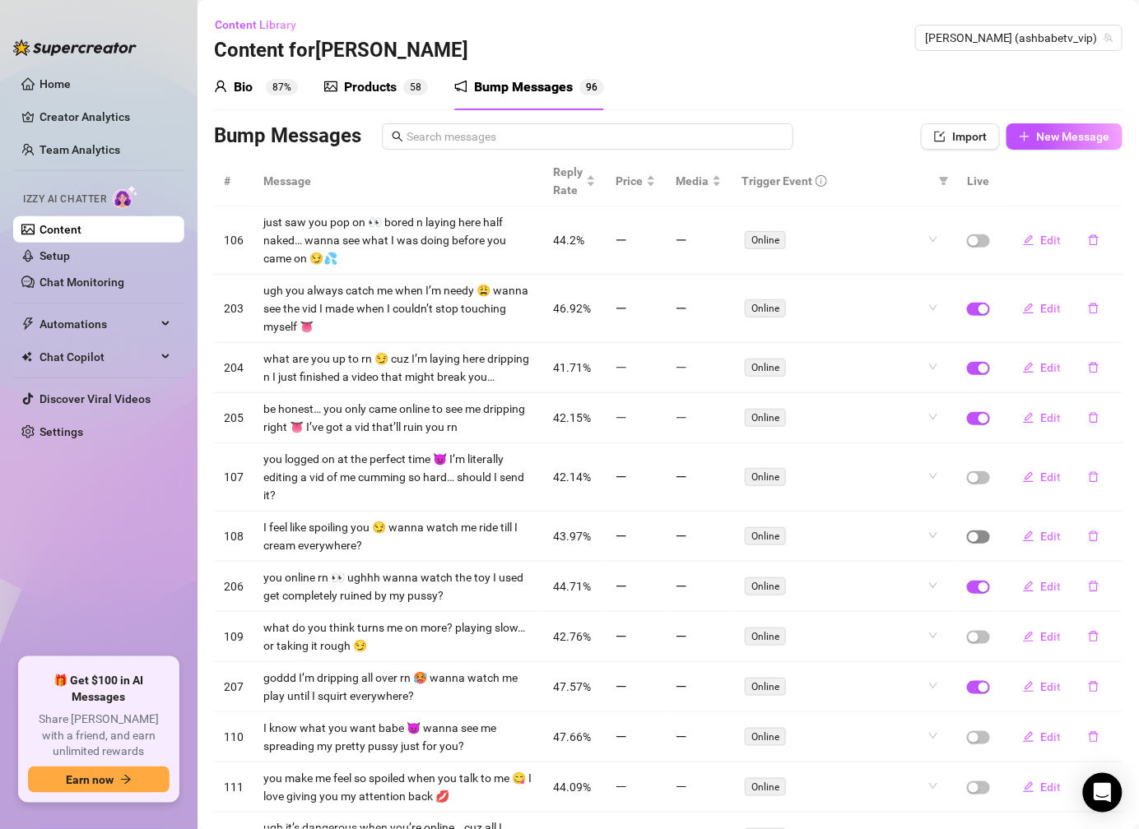
click at [967, 544] on span "button" at bounding box center [978, 537] width 23 height 13
click at [103, 323] on span "Automations" at bounding box center [97, 324] width 117 height 26
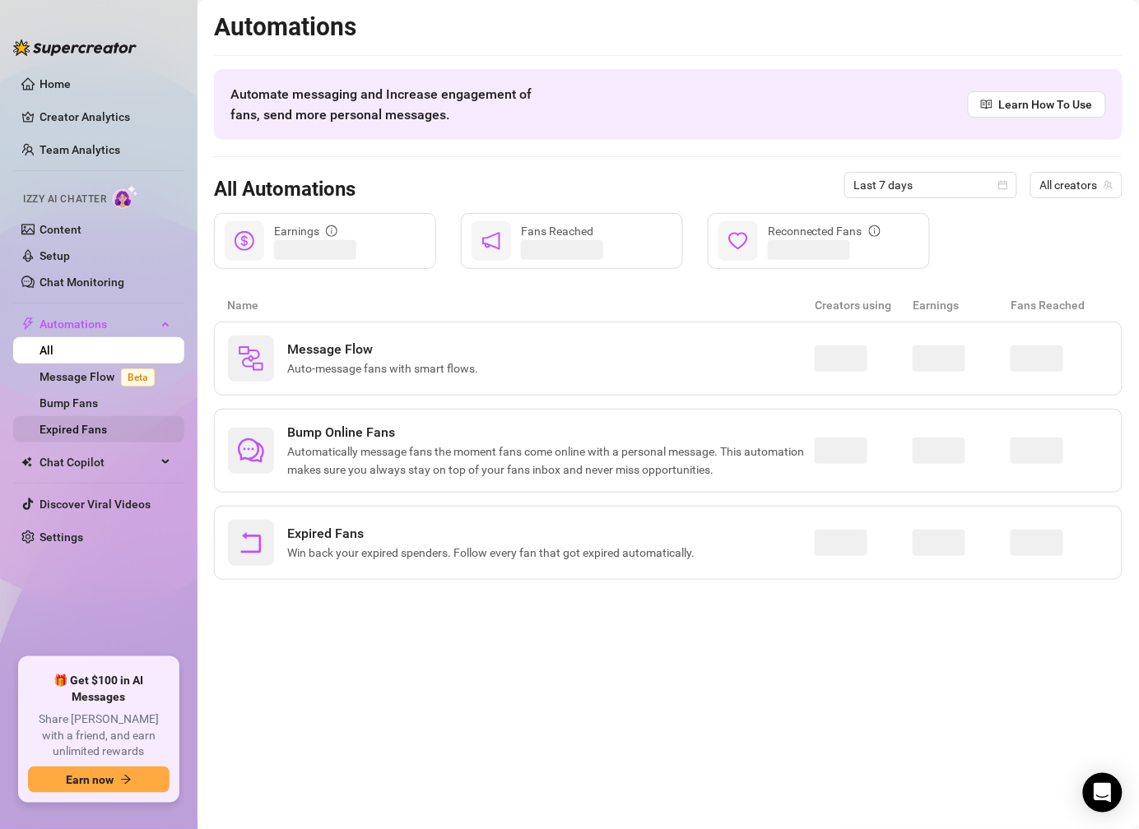
click at [106, 434] on link "Expired Fans" at bounding box center [72, 429] width 67 height 13
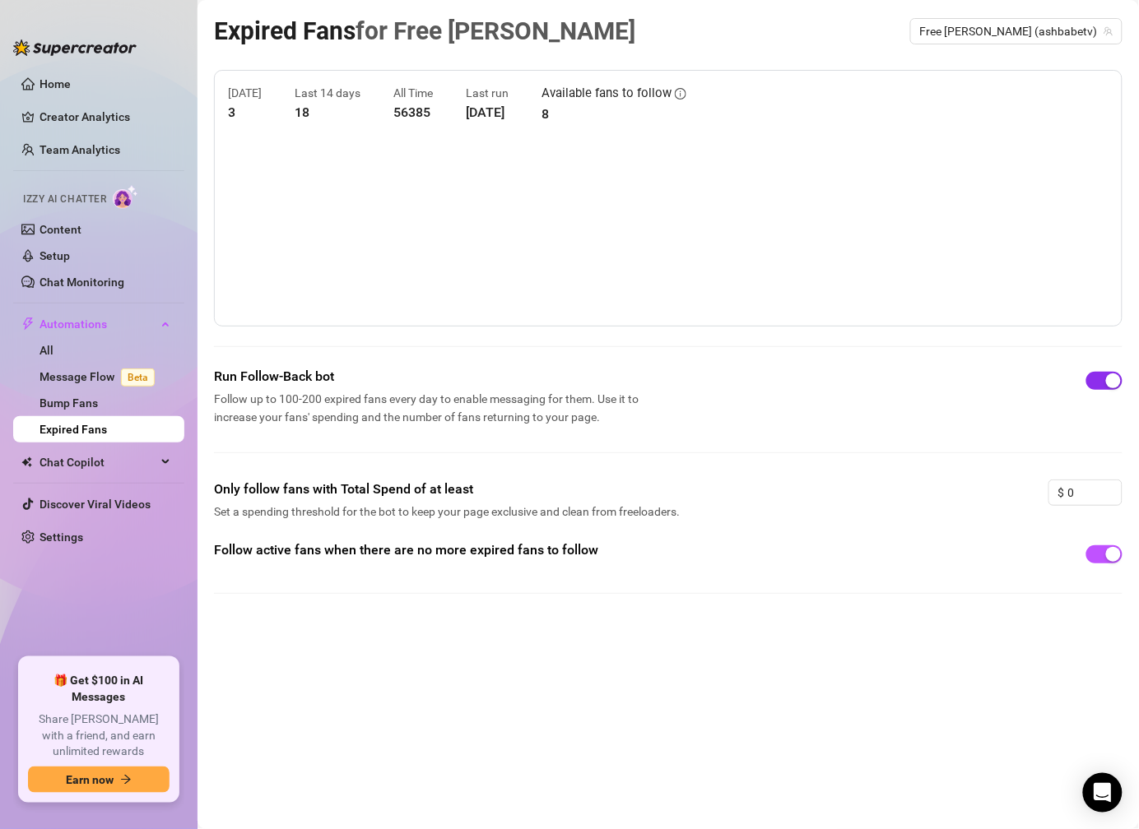
click at [1099, 385] on span "button" at bounding box center [1104, 381] width 36 height 18
click at [1097, 556] on span "button" at bounding box center [1104, 554] width 36 height 18
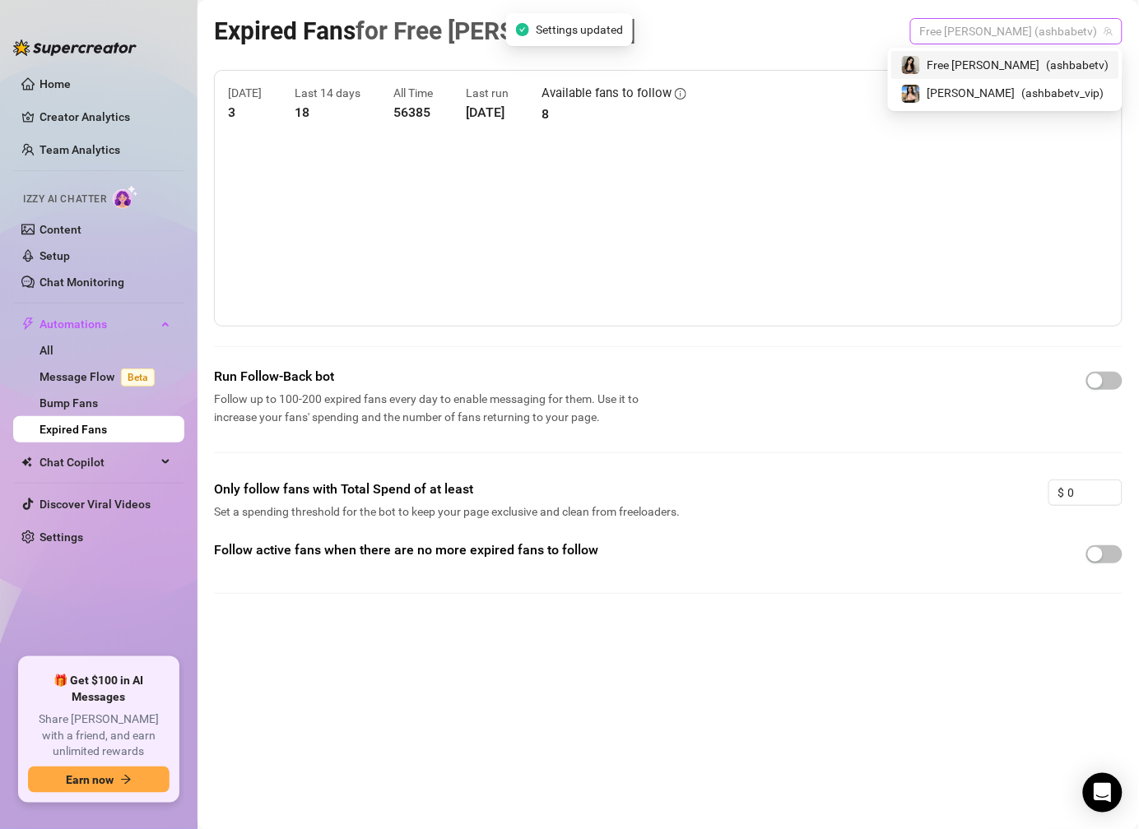
click at [1041, 37] on span "Free [PERSON_NAME] (ashbabetv)" at bounding box center [1016, 31] width 193 height 25
click at [1044, 99] on span "( ashbabetv_vip )" at bounding box center [1063, 93] width 82 height 18
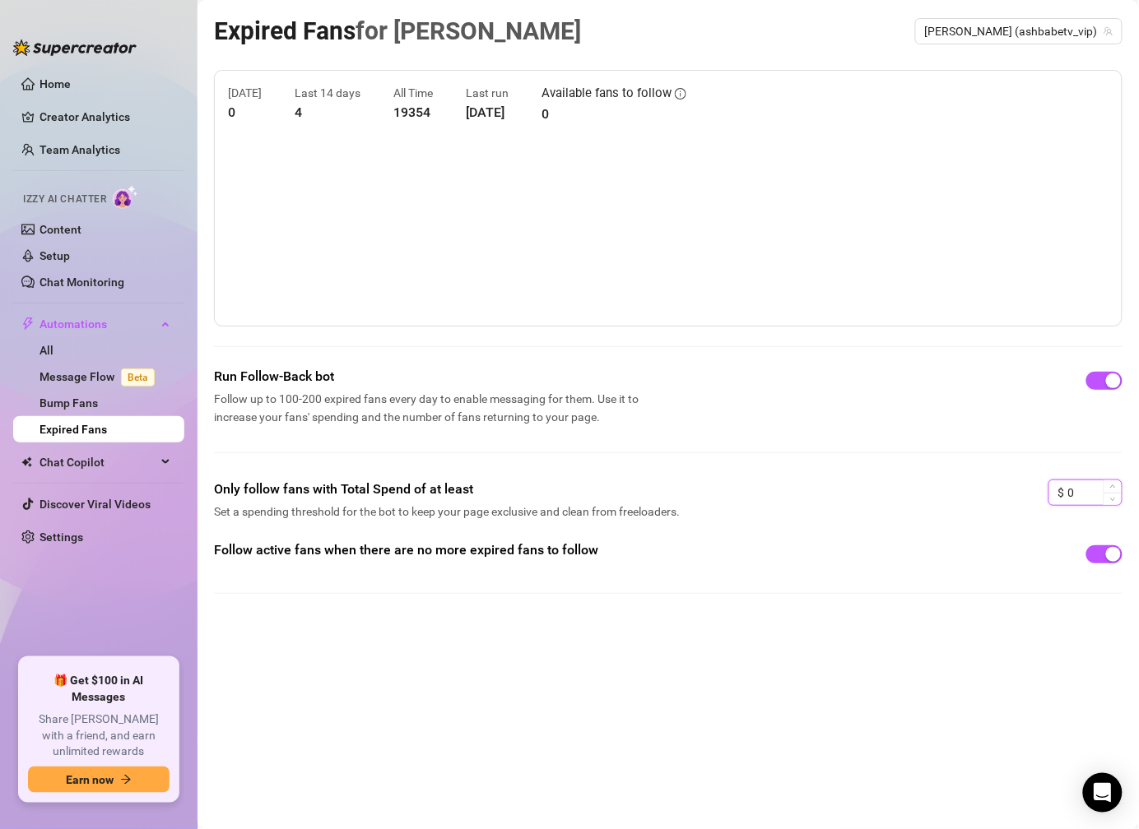
drag, startPoint x: 1091, startPoint y: 492, endPoint x: 1065, endPoint y: 490, distance: 26.4
click at [1065, 490] on div "$ 0" at bounding box center [1085, 493] width 74 height 26
drag, startPoint x: 1083, startPoint y: 490, endPoint x: 1040, endPoint y: 491, distance: 42.8
click at [1040, 491] on div "Only follow fans with Total Spend of at least Set a spending threshold for the …" at bounding box center [668, 510] width 908 height 61
type input "5"
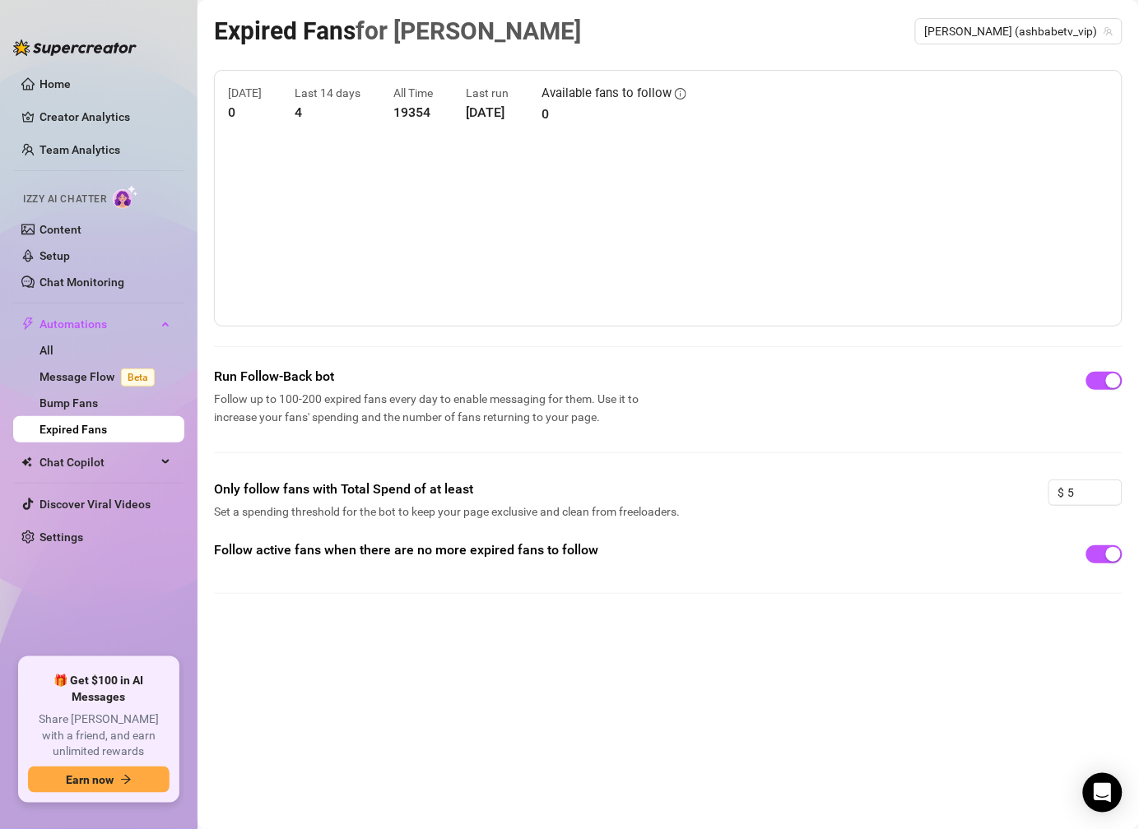
click at [1051, 544] on div "Follow active fans when there are no more expired fans to follow" at bounding box center [668, 554] width 908 height 26
